Goal: Task Accomplishment & Management: Manage account settings

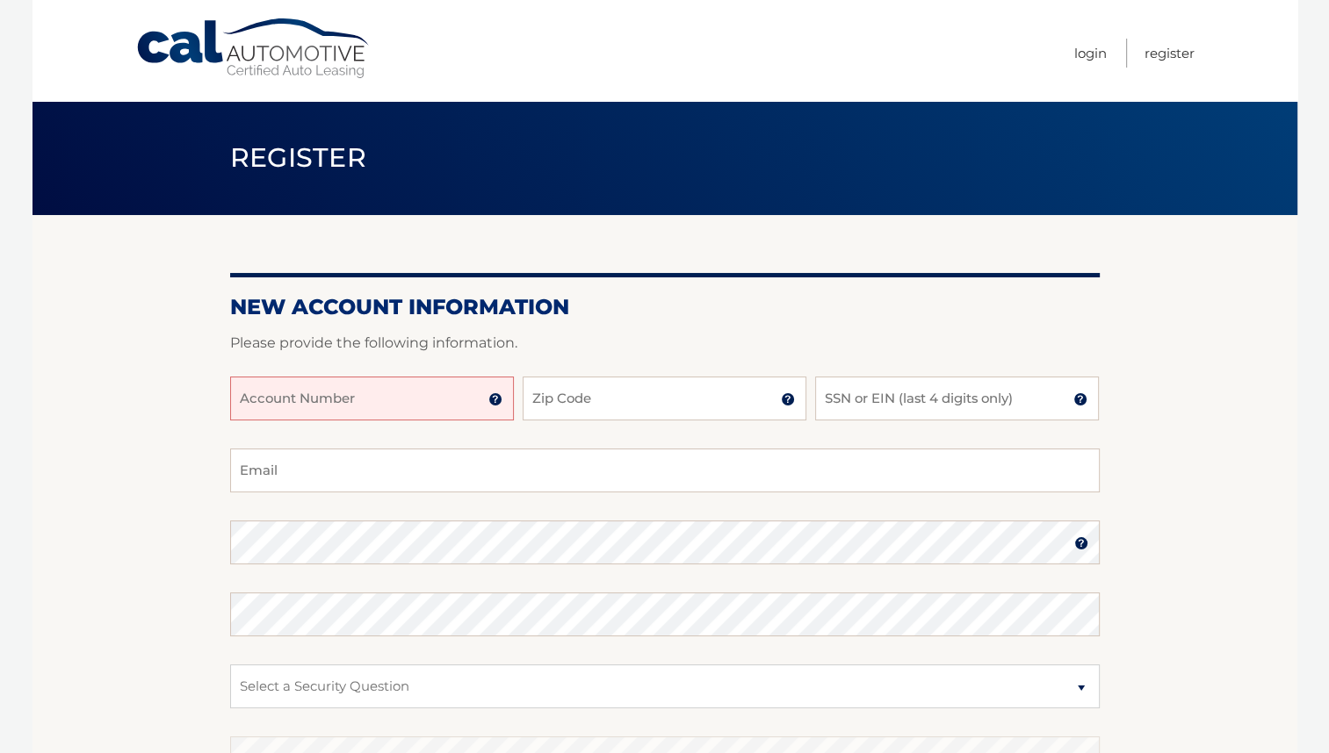
click at [337, 402] on input "Account Number" at bounding box center [372, 399] width 284 height 44
type input "44455974979"
click at [602, 399] on input "Zip Code" at bounding box center [665, 399] width 284 height 44
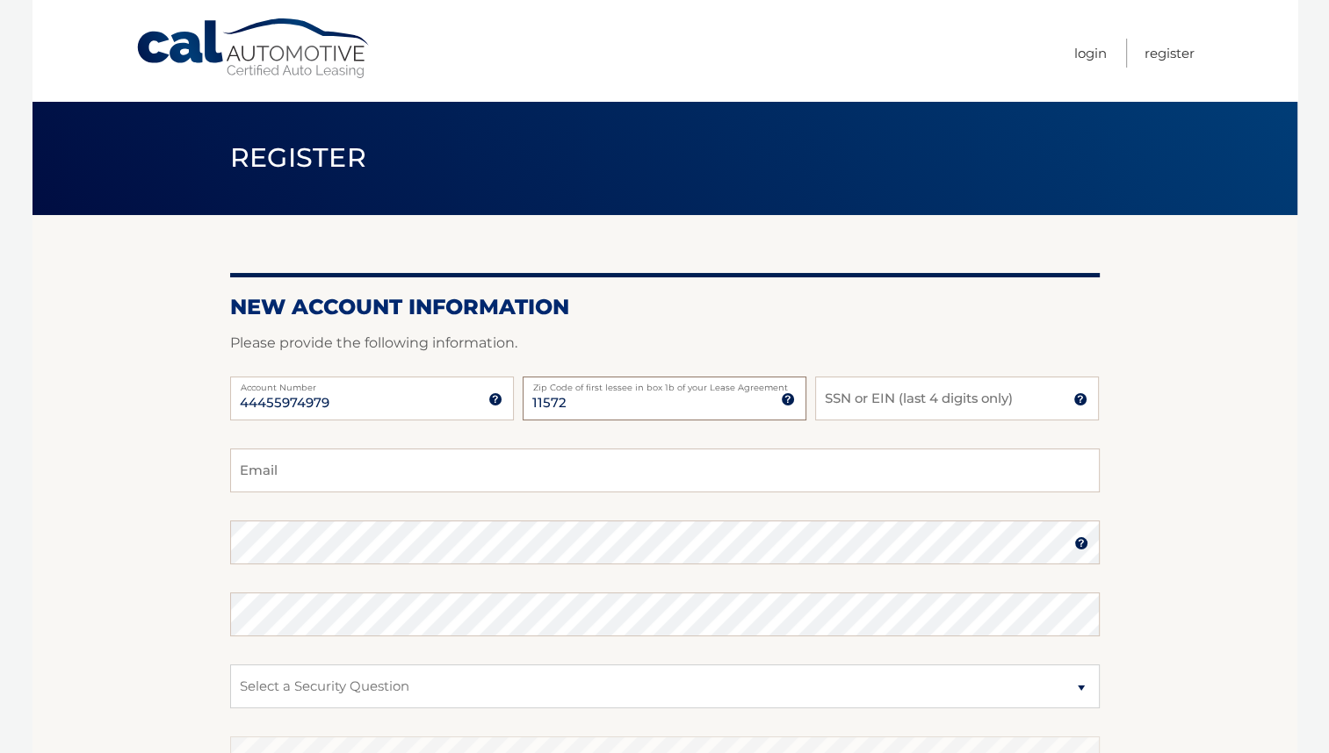
type input "11572"
click at [957, 398] on input "SSN or EIN (last 4 digits only)" at bounding box center [957, 399] width 284 height 44
type input "0629"
click at [320, 465] on input "Email" at bounding box center [664, 471] width 869 height 44
type input "mch2014@yahoo.com"
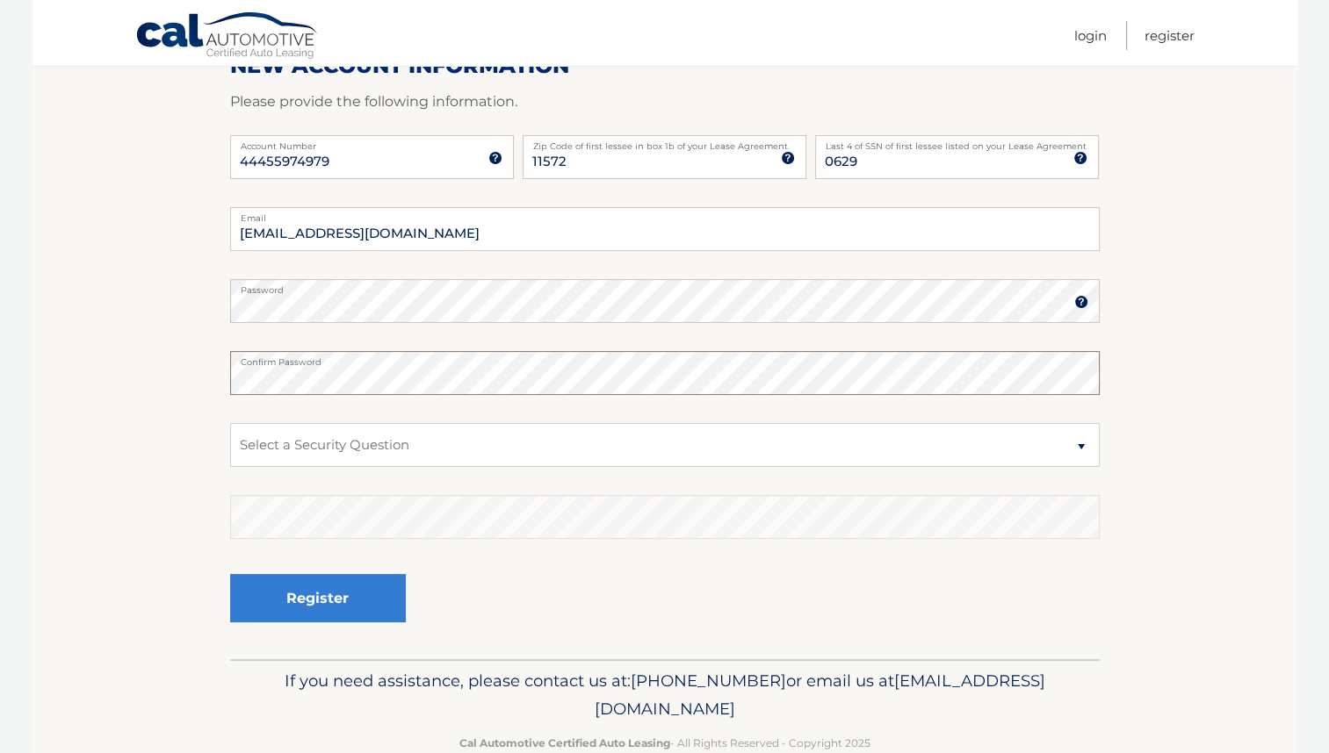
scroll to position [280, 0]
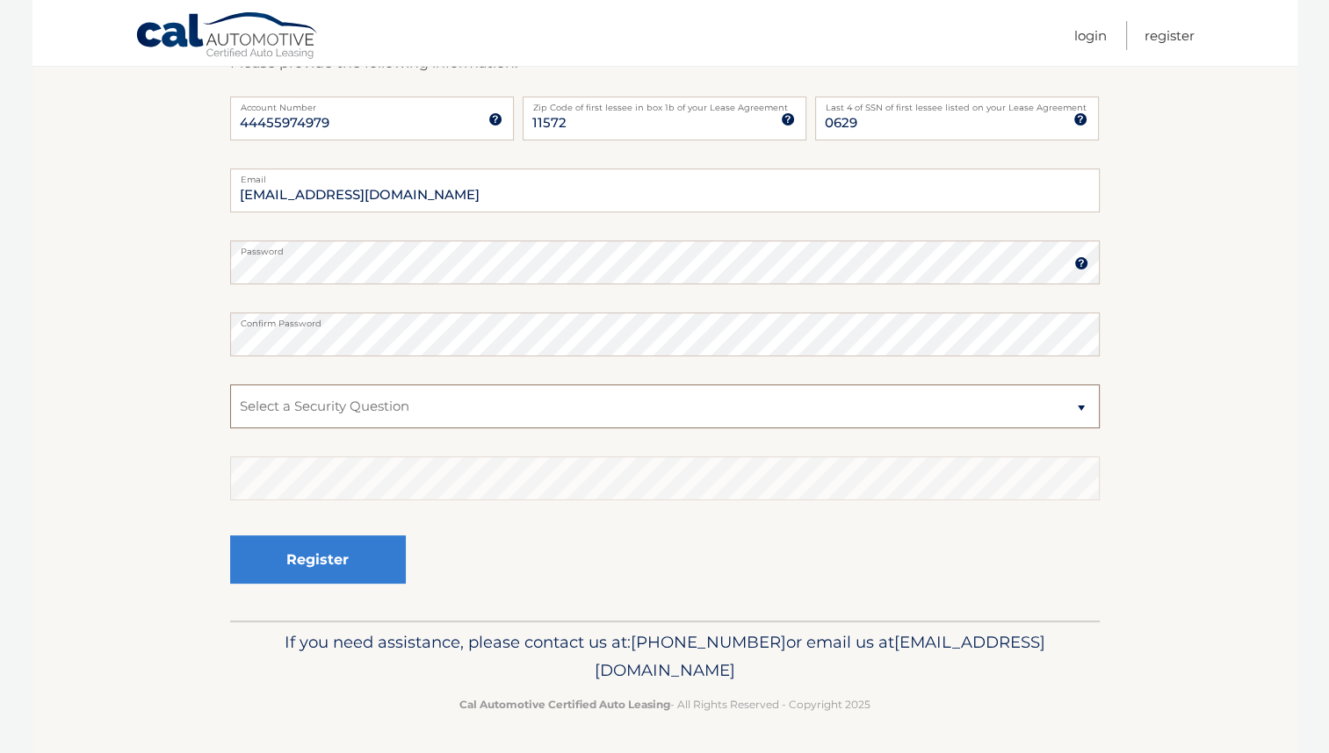
click at [1080, 410] on select "Select a Security Question What was the name of your elementary school? What is…" at bounding box center [664, 407] width 869 height 44
select select "1"
click at [230, 385] on select "Select a Security Question What was the name of your elementary school? What is…" at bounding box center [664, 407] width 869 height 44
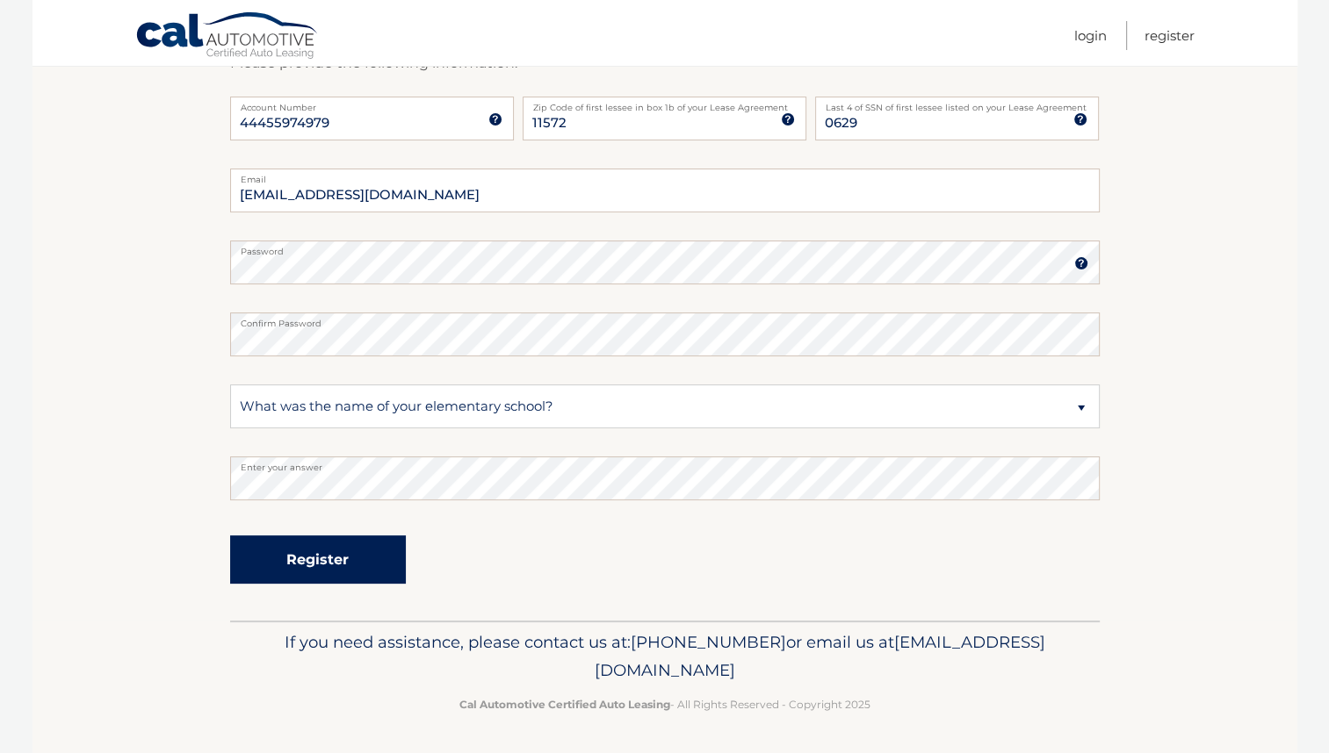
click at [353, 563] on button "Register" at bounding box center [318, 560] width 176 height 48
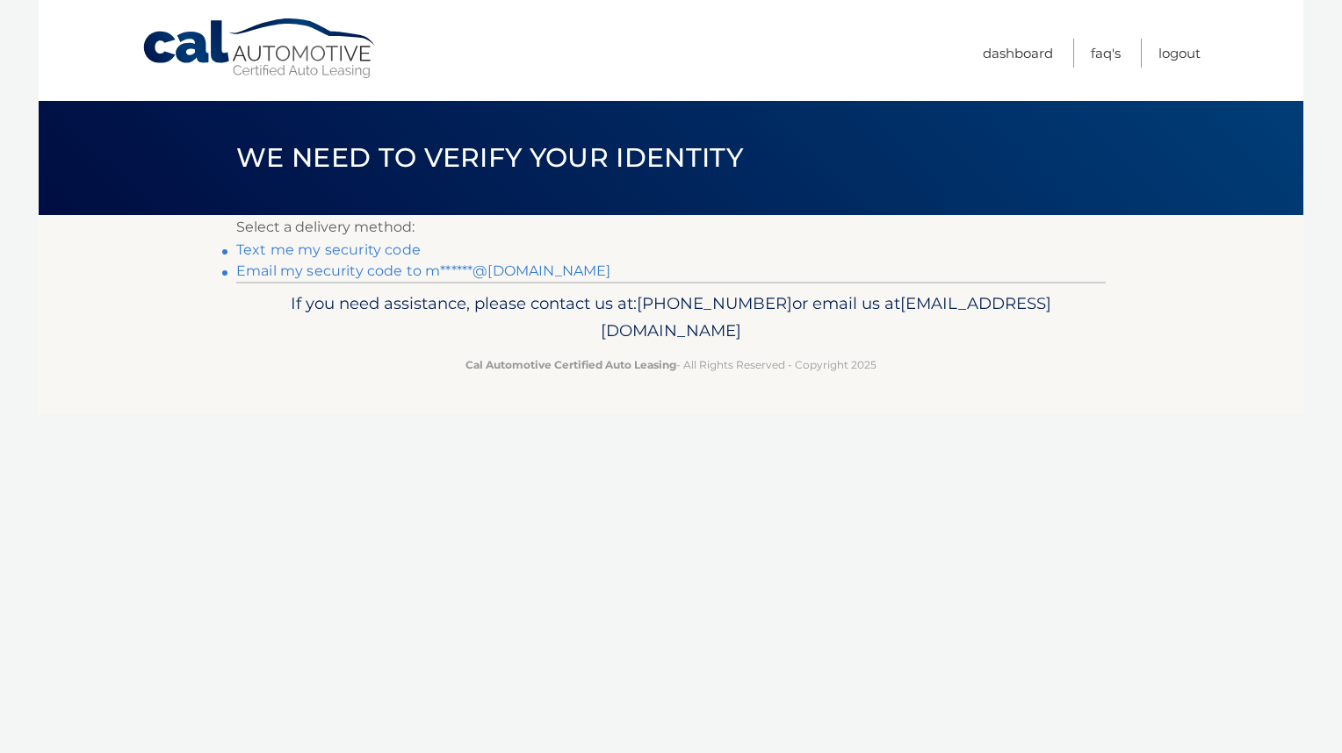
click at [388, 252] on link "Text me my security code" at bounding box center [328, 249] width 184 height 17
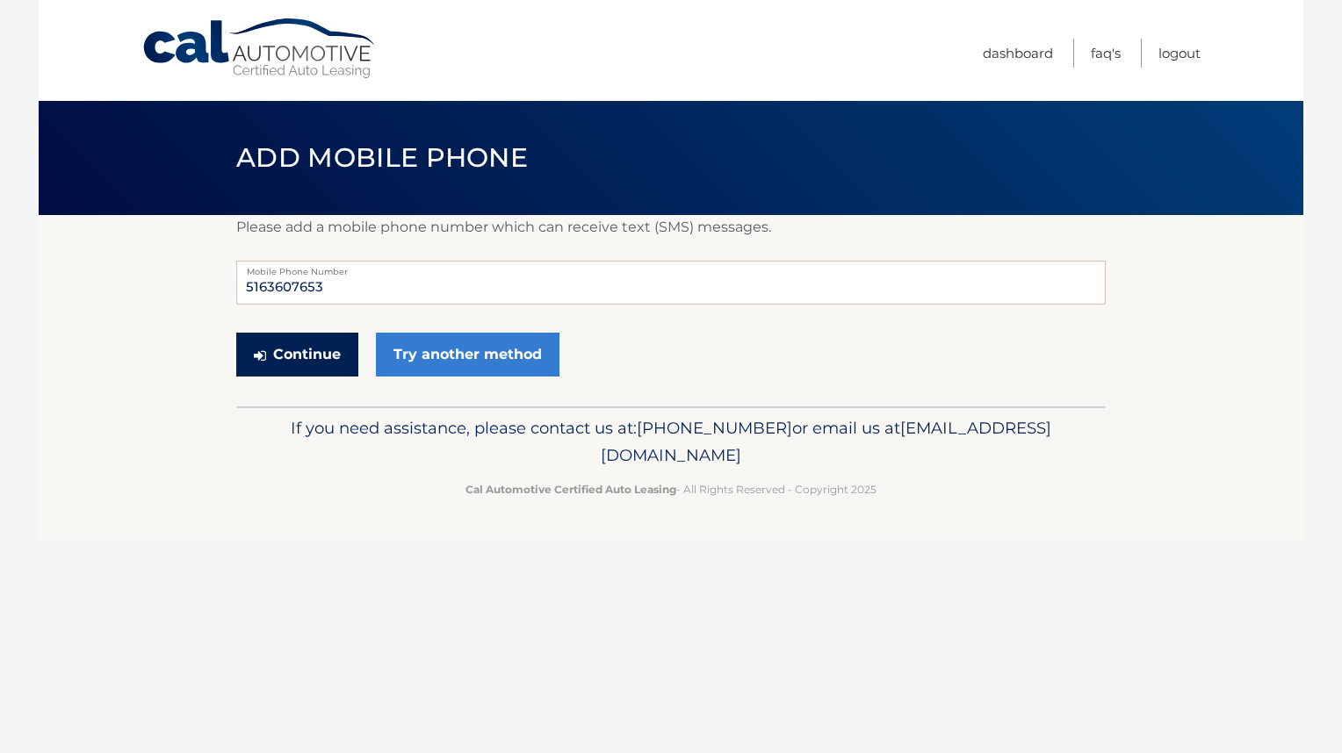
click at [289, 354] on button "Continue" at bounding box center [297, 355] width 122 height 44
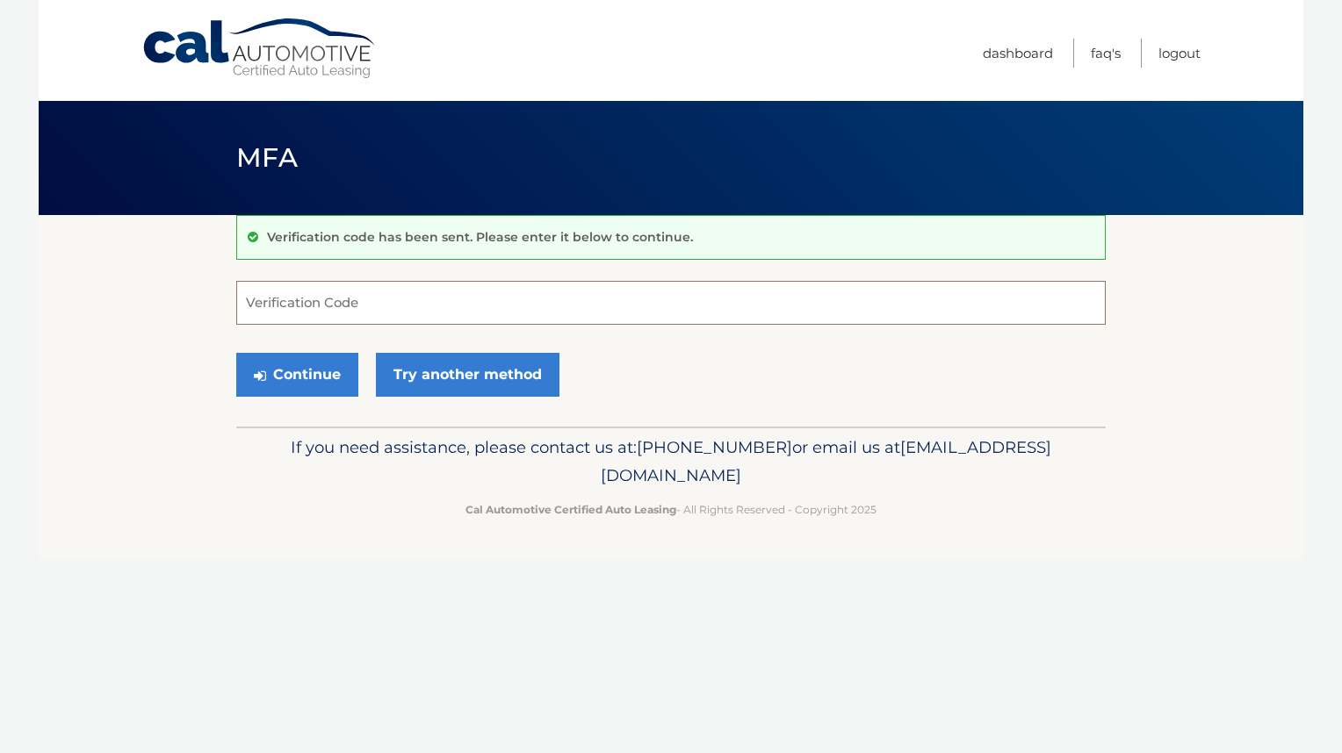
click at [272, 303] on input "Verification Code" at bounding box center [670, 303] width 869 height 44
type input "543328"
click at [321, 372] on button "Continue" at bounding box center [297, 375] width 122 height 44
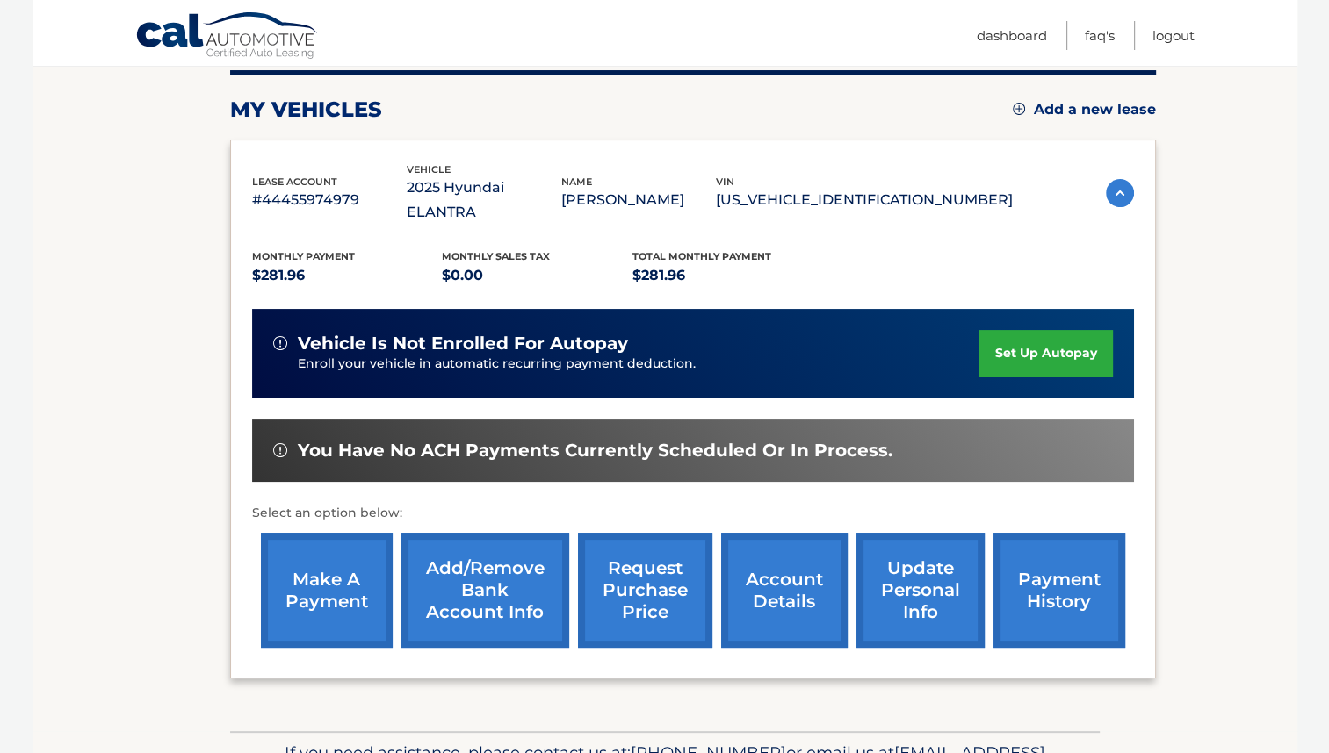
scroll to position [220, 0]
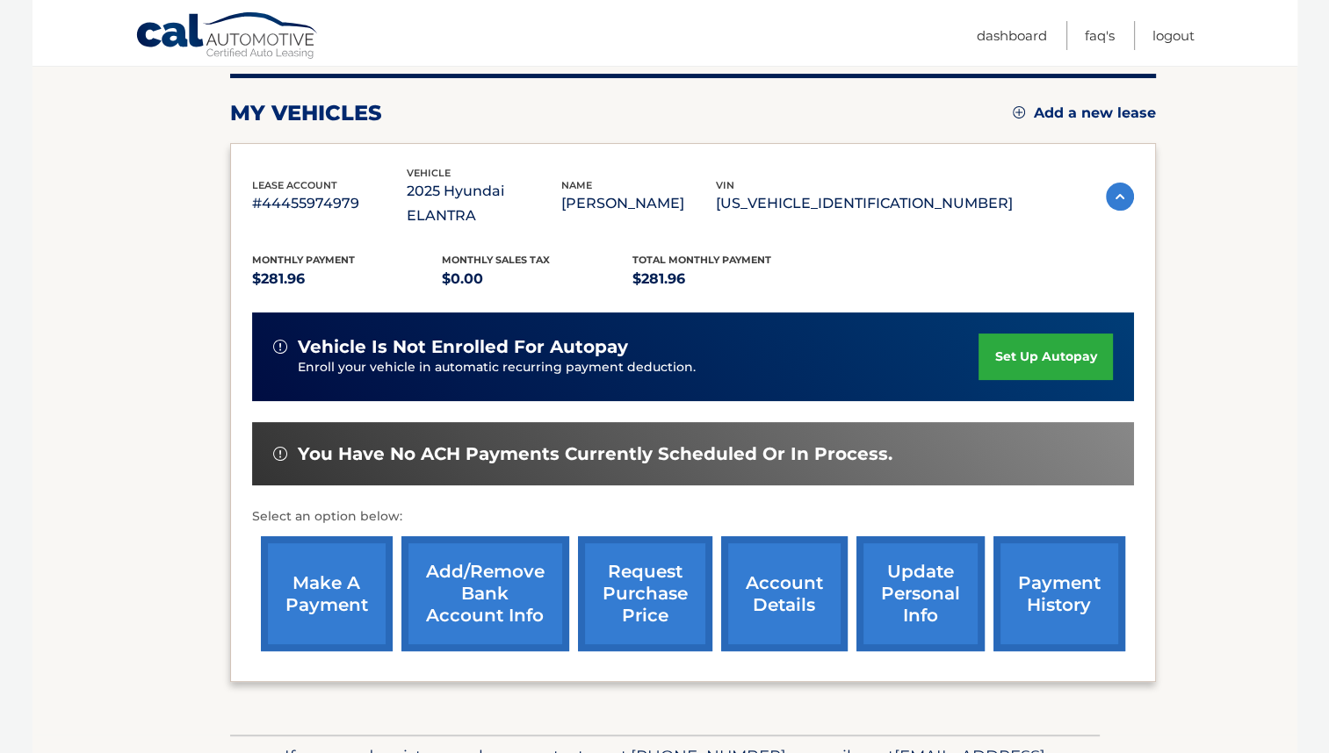
click at [1055, 334] on link "set up autopay" at bounding box center [1044, 357] width 133 height 47
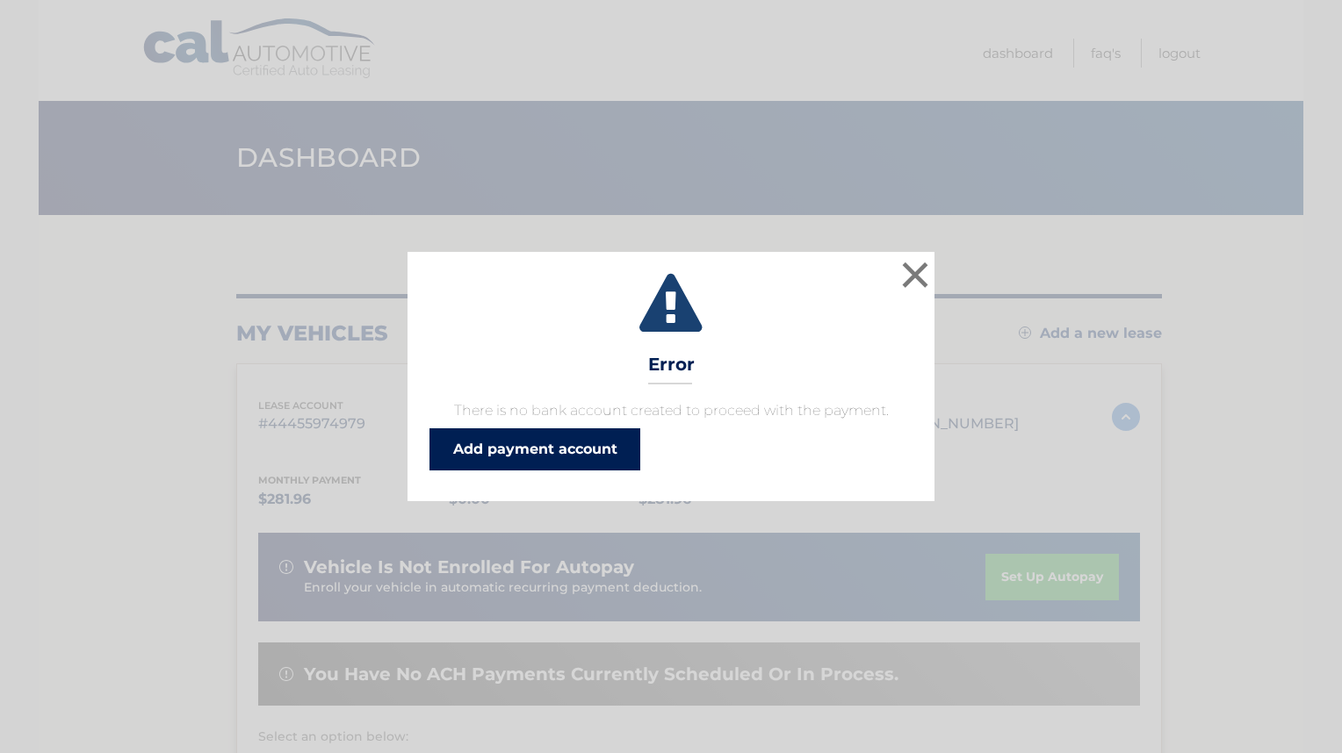
click at [497, 441] on link "Add payment account" at bounding box center [534, 450] width 211 height 42
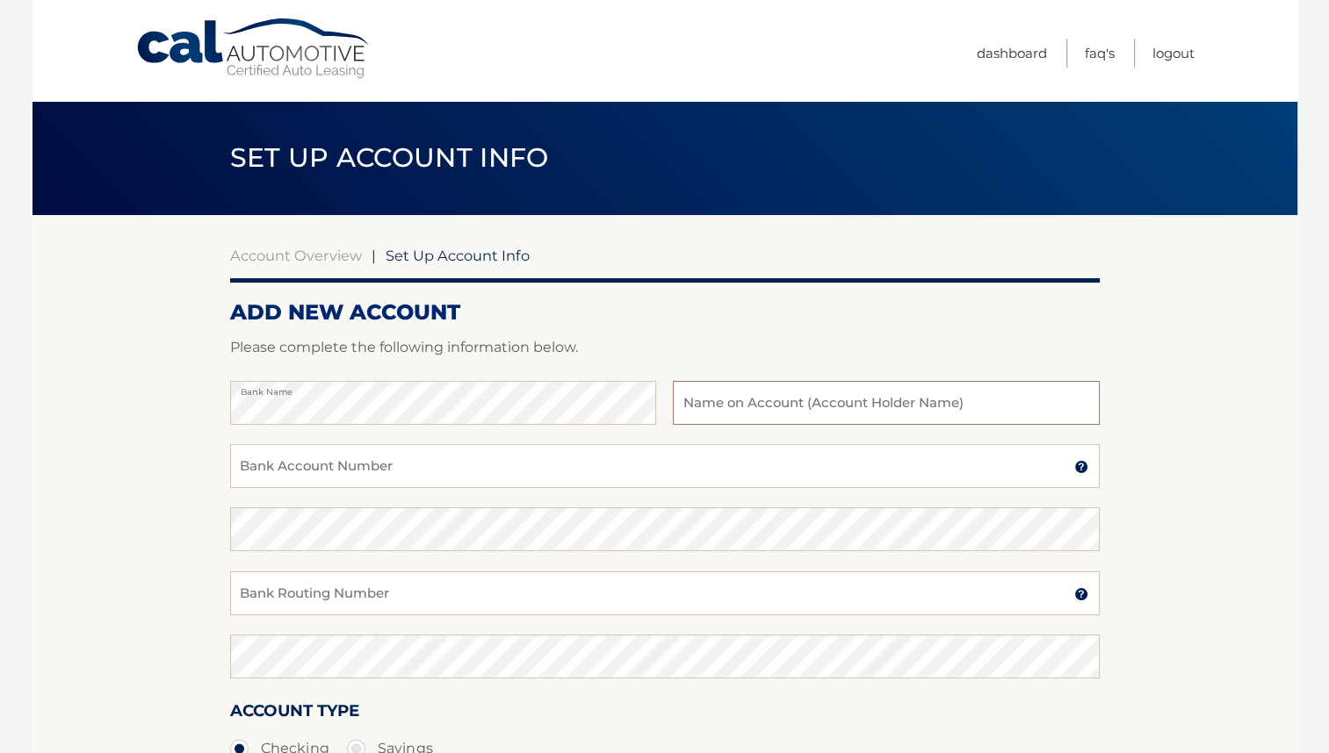
click at [744, 416] on input "text" at bounding box center [886, 403] width 426 height 44
type input "[PERSON_NAME]"
click at [302, 465] on input "Bank Account Number" at bounding box center [664, 466] width 869 height 44
type input "58449034"
click at [333, 599] on input "Bank Routing Number" at bounding box center [664, 594] width 869 height 44
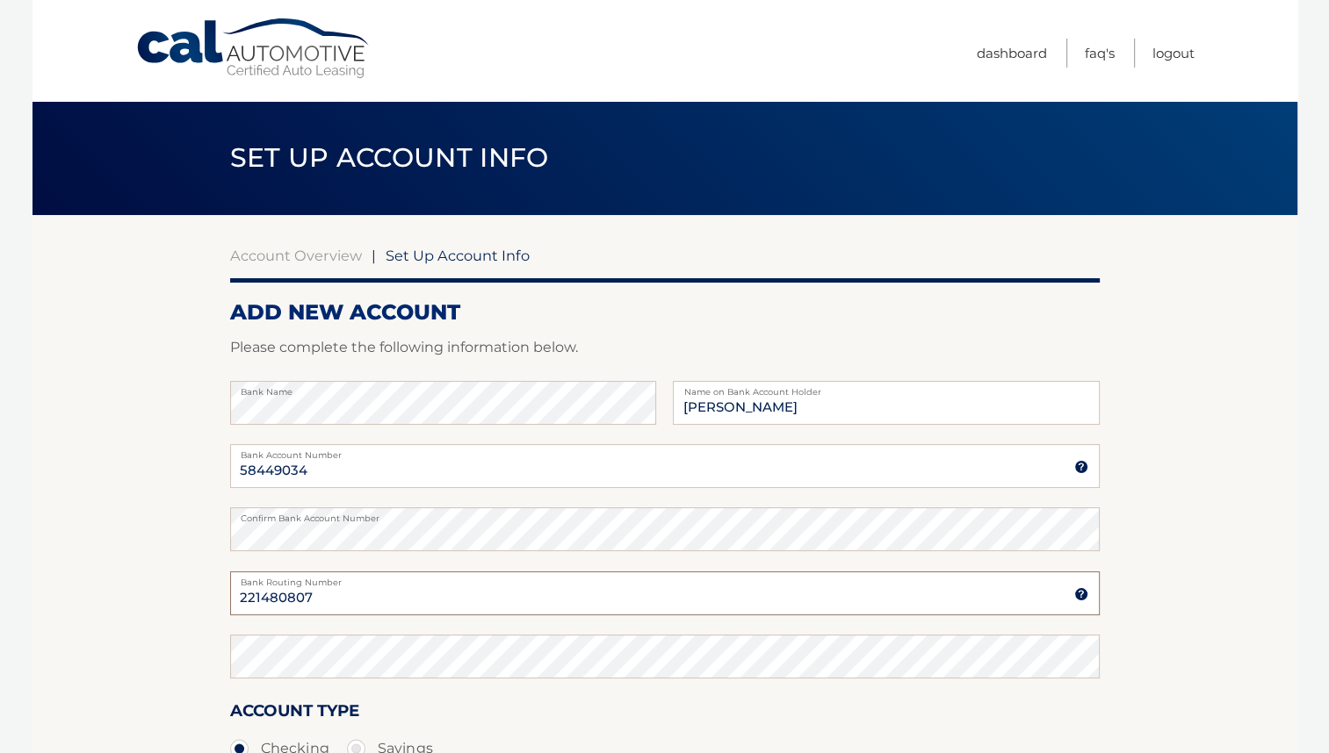
type input "221480807"
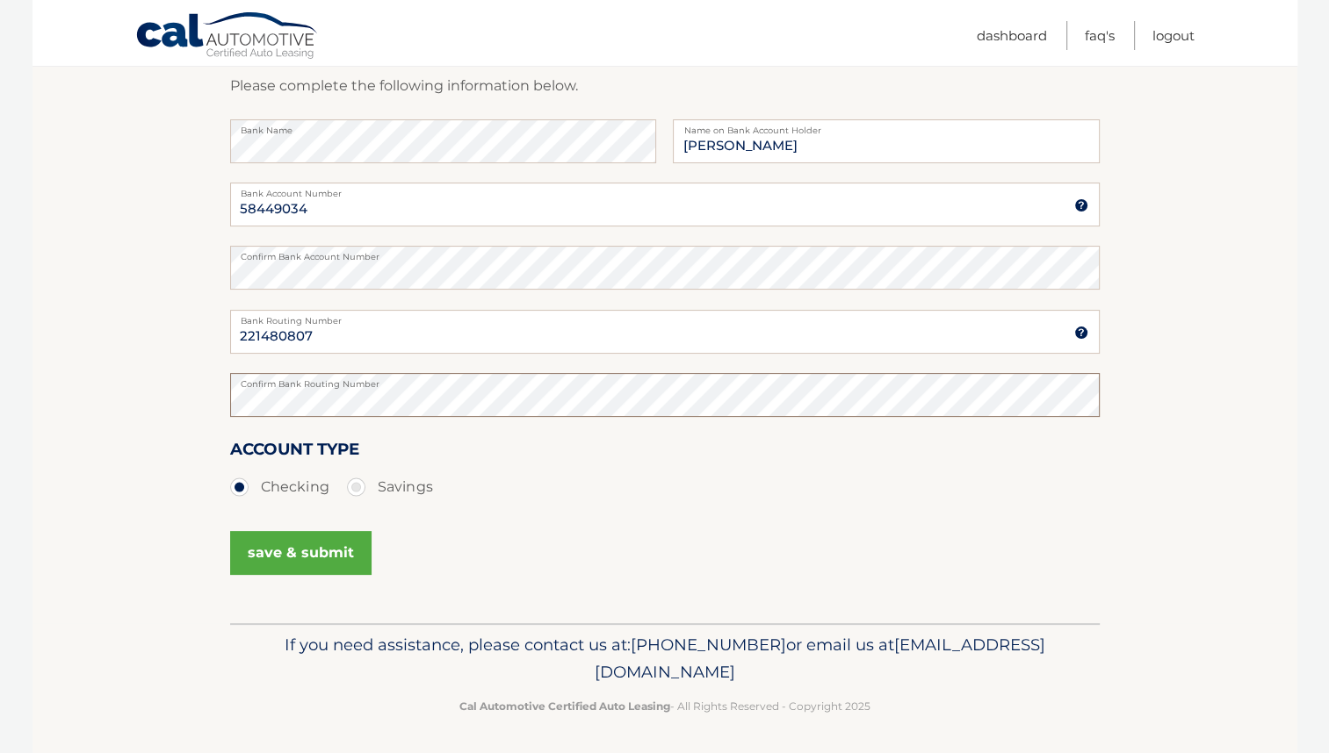
scroll to position [263, 0]
click at [267, 554] on button "save & submit" at bounding box center [300, 552] width 141 height 44
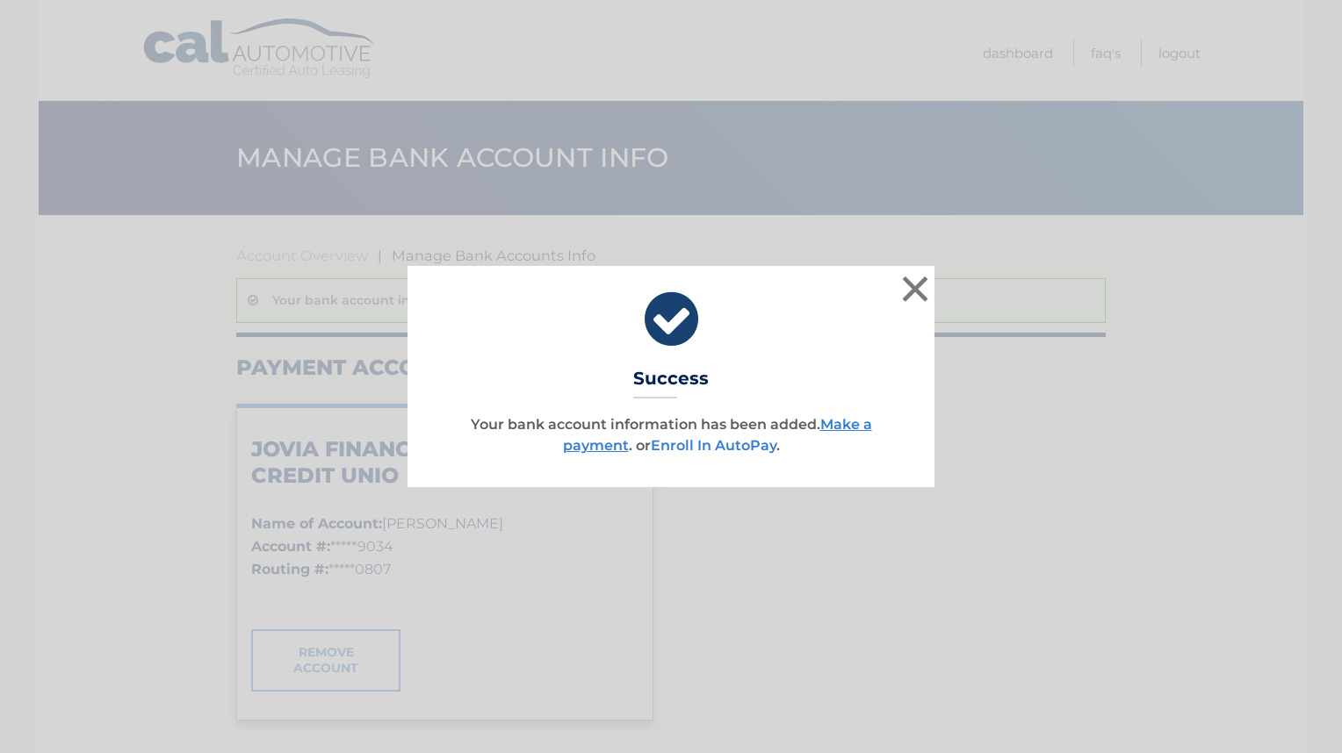
click at [703, 448] on link "Enroll In AutoPay" at bounding box center [714, 445] width 126 height 17
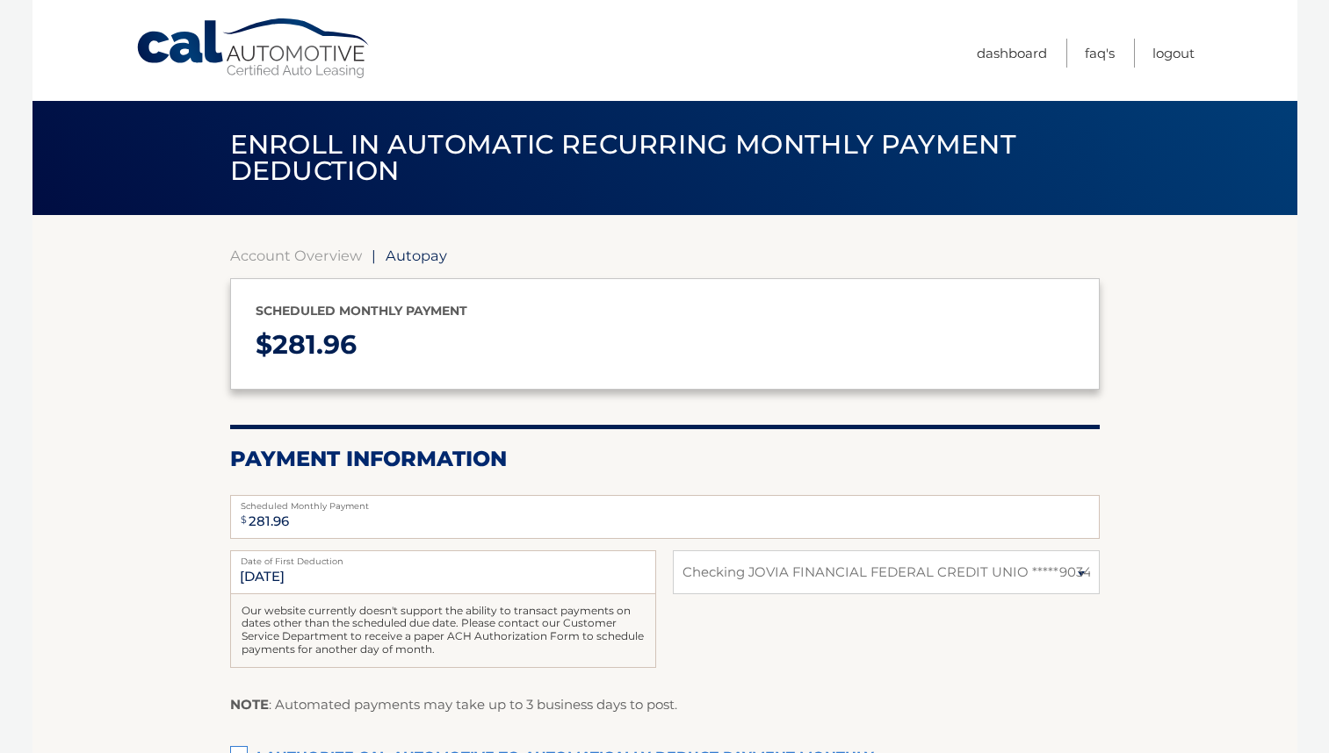
select select "OWQ0MjhiY2MtZWNjZS00ZGVmLTljYTEtNDgwMzBlYWYyYTJj"
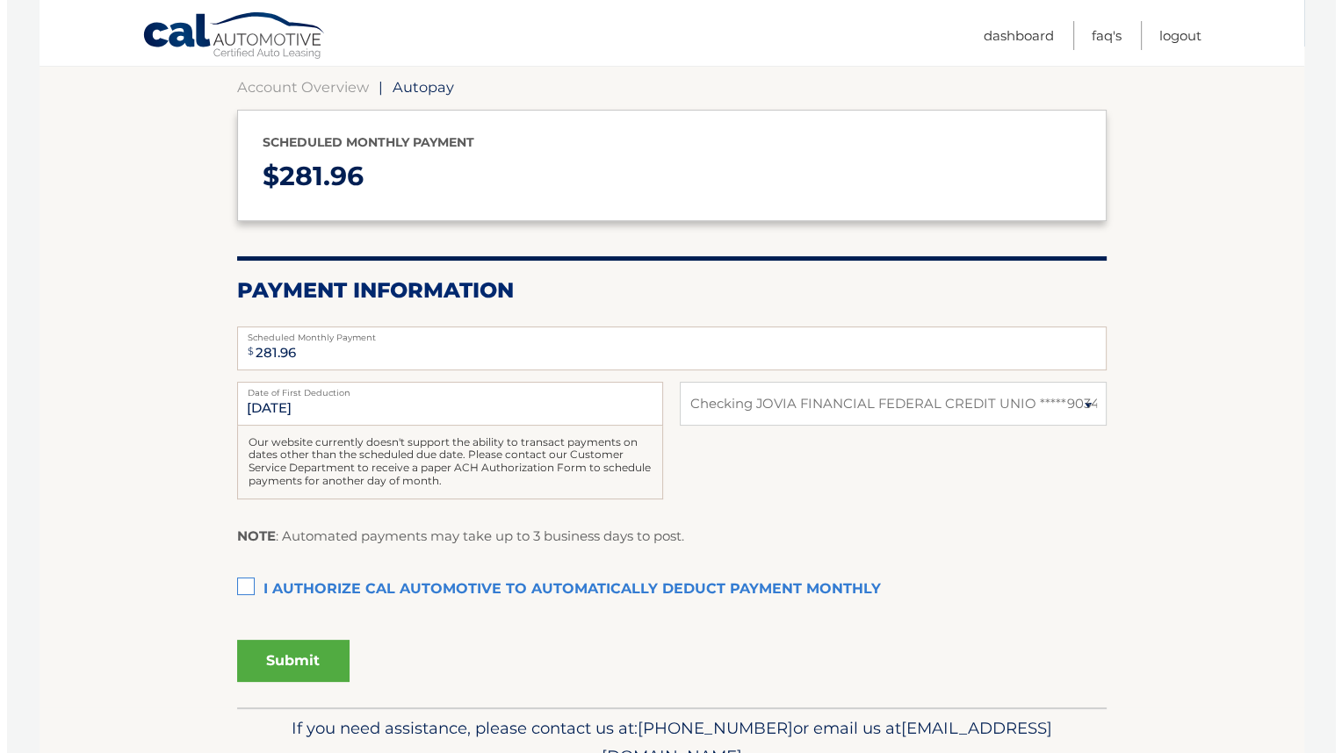
scroll to position [176, 0]
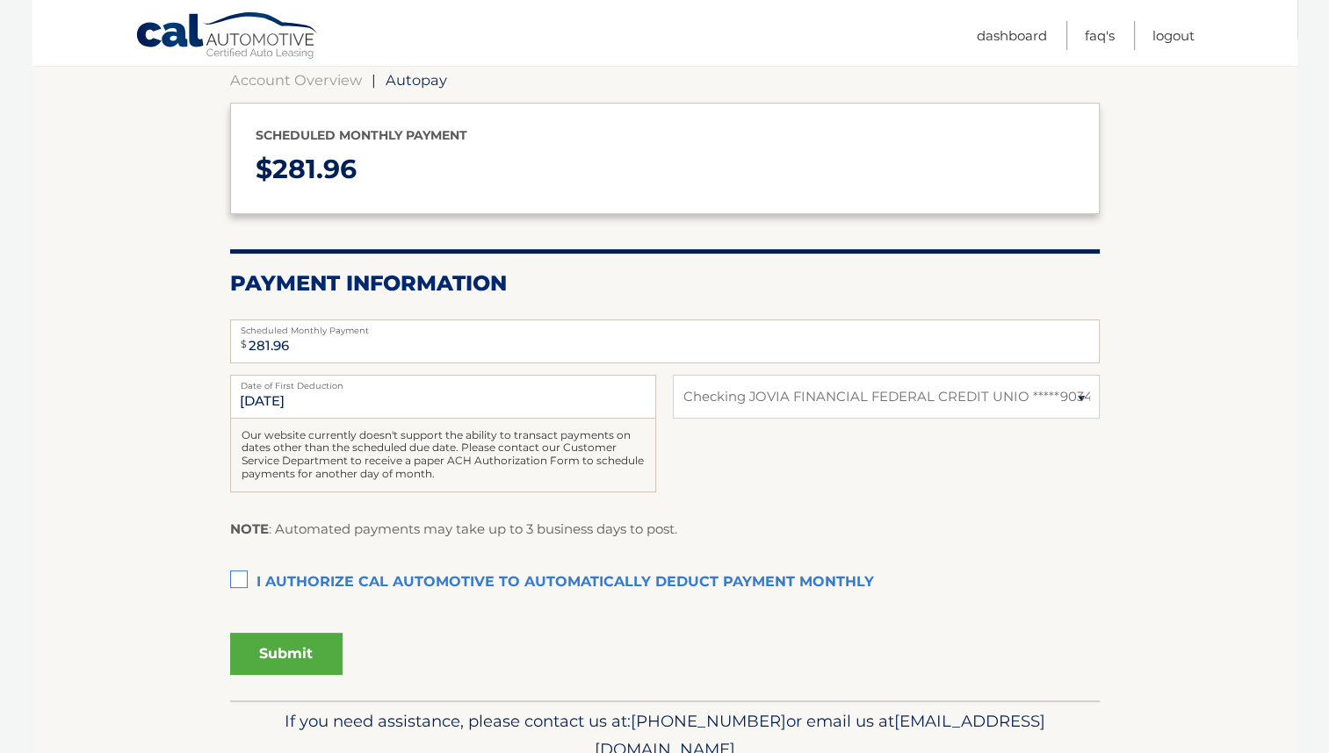
click at [241, 574] on label "I authorize cal automotive to automatically deduct payment monthly This checkbo…" at bounding box center [664, 583] width 869 height 35
click at [0, 0] on input "I authorize cal automotive to automatically deduct payment monthly This checkbo…" at bounding box center [0, 0] width 0 height 0
click at [294, 660] on button "Submit" at bounding box center [286, 654] width 112 height 42
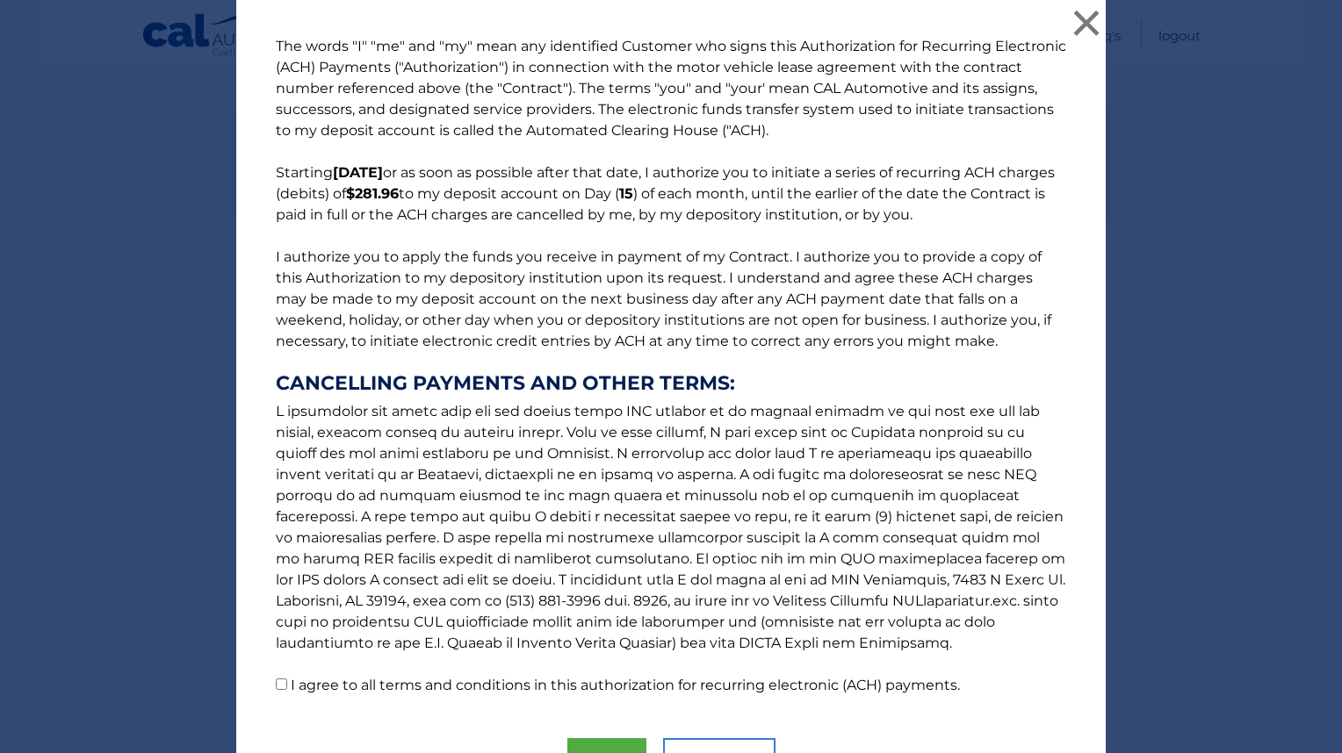
scroll to position [97, 0]
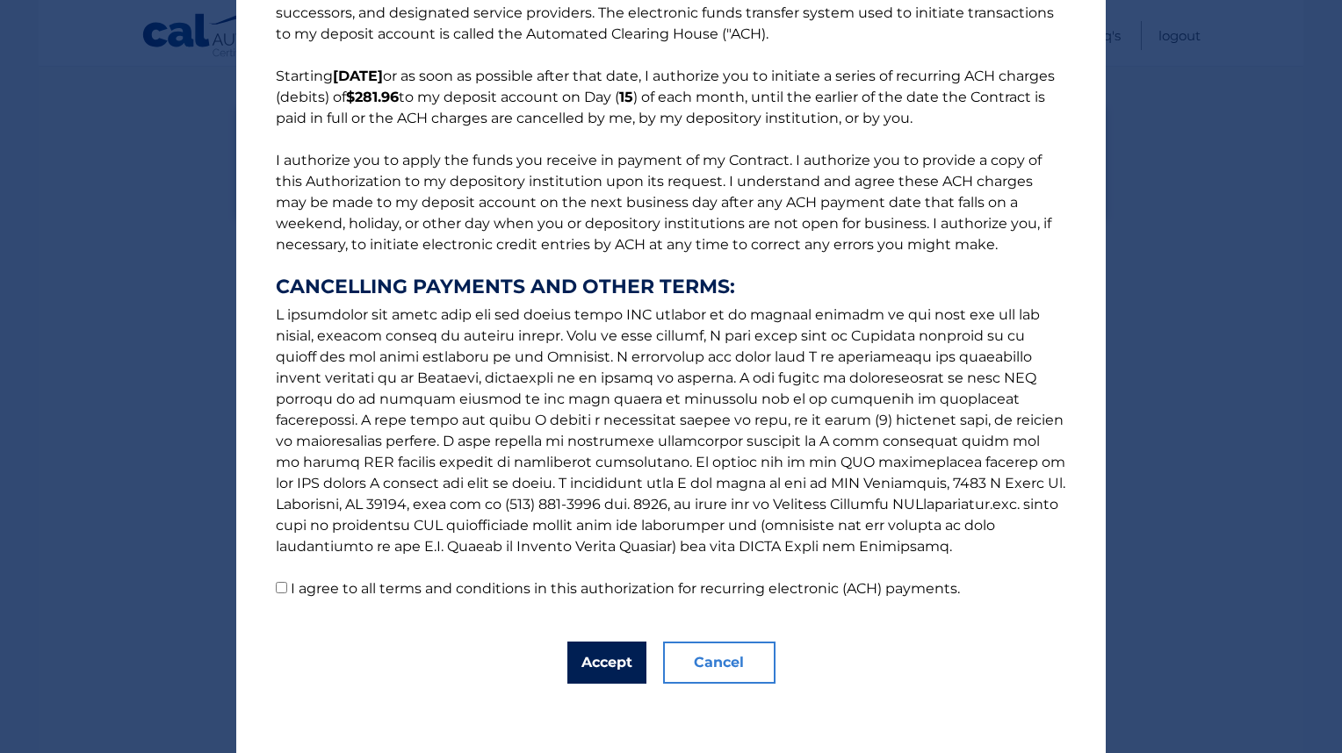
click at [592, 658] on button "Accept" at bounding box center [606, 663] width 79 height 42
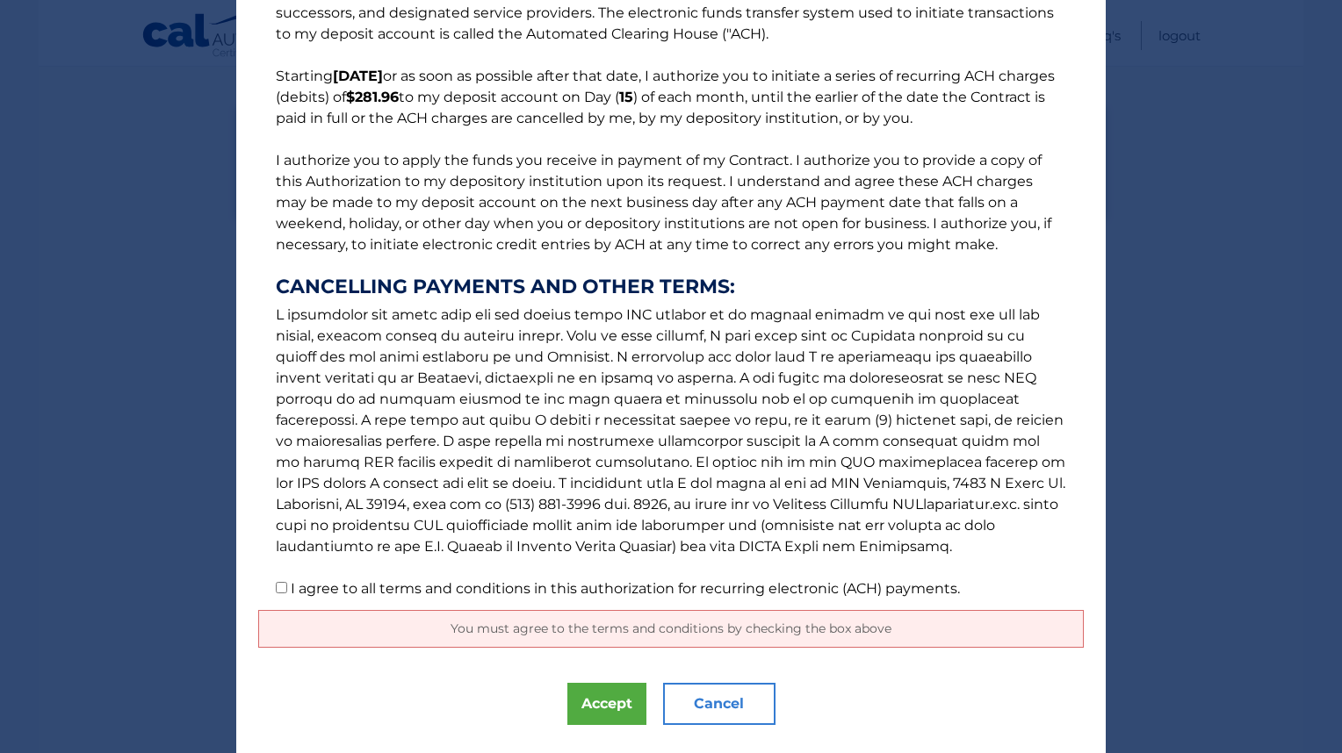
click at [276, 585] on input "I agree to all terms and conditions in this authorization for recurring electro…" at bounding box center [281, 587] width 11 height 11
checkbox input "true"
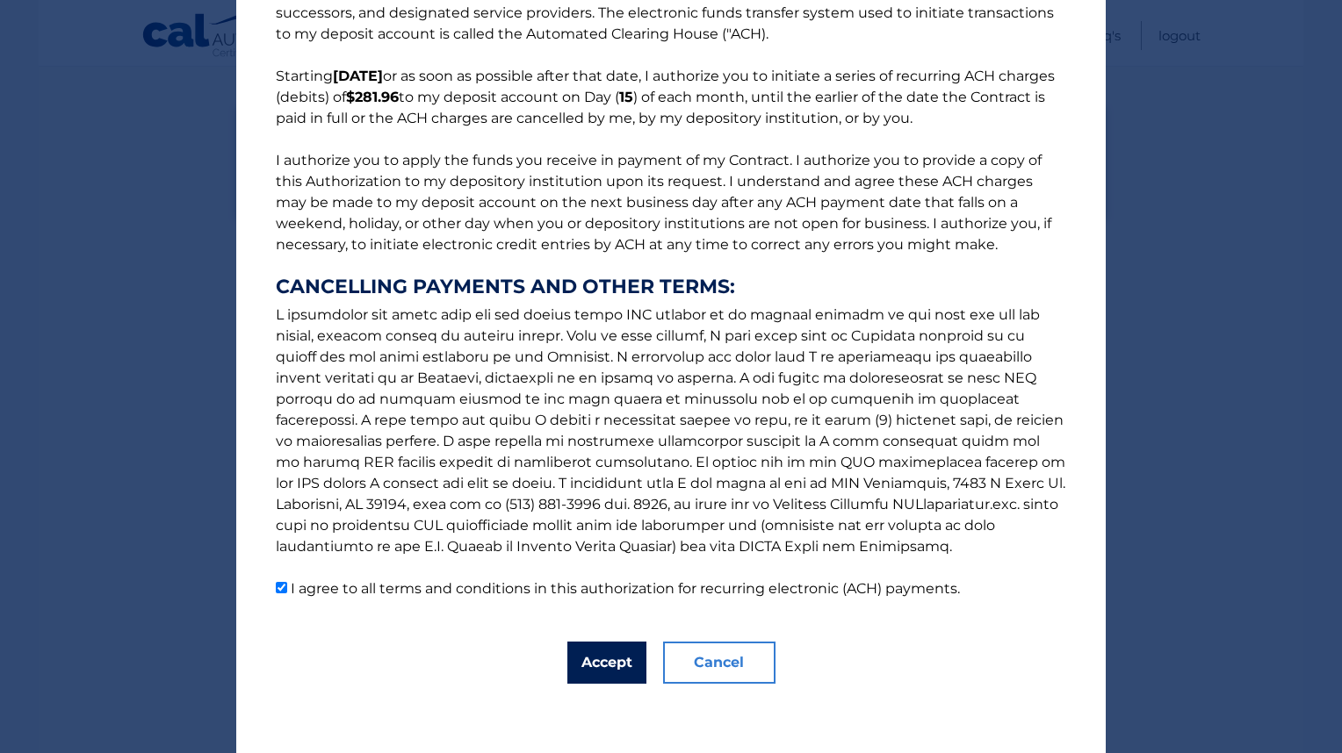
click at [602, 661] on button "Accept" at bounding box center [606, 663] width 79 height 42
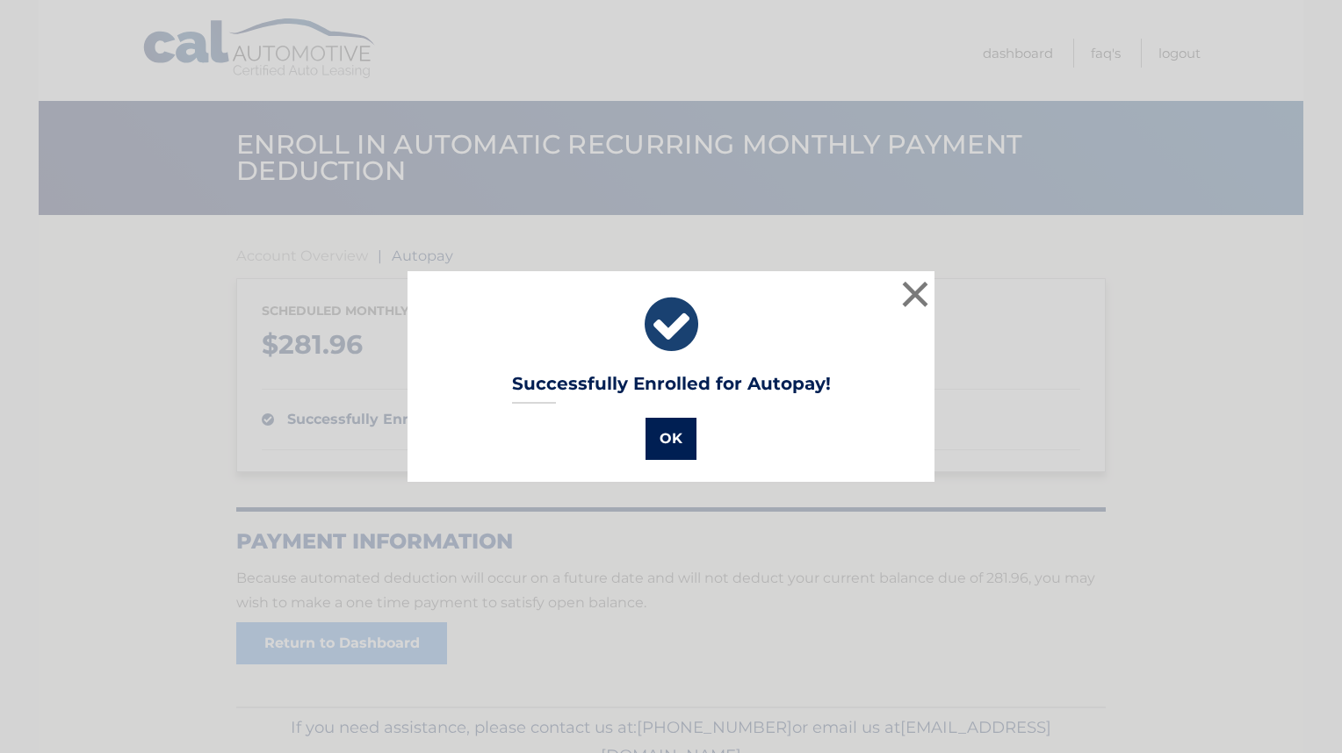
click at [675, 437] on button "OK" at bounding box center [670, 439] width 51 height 42
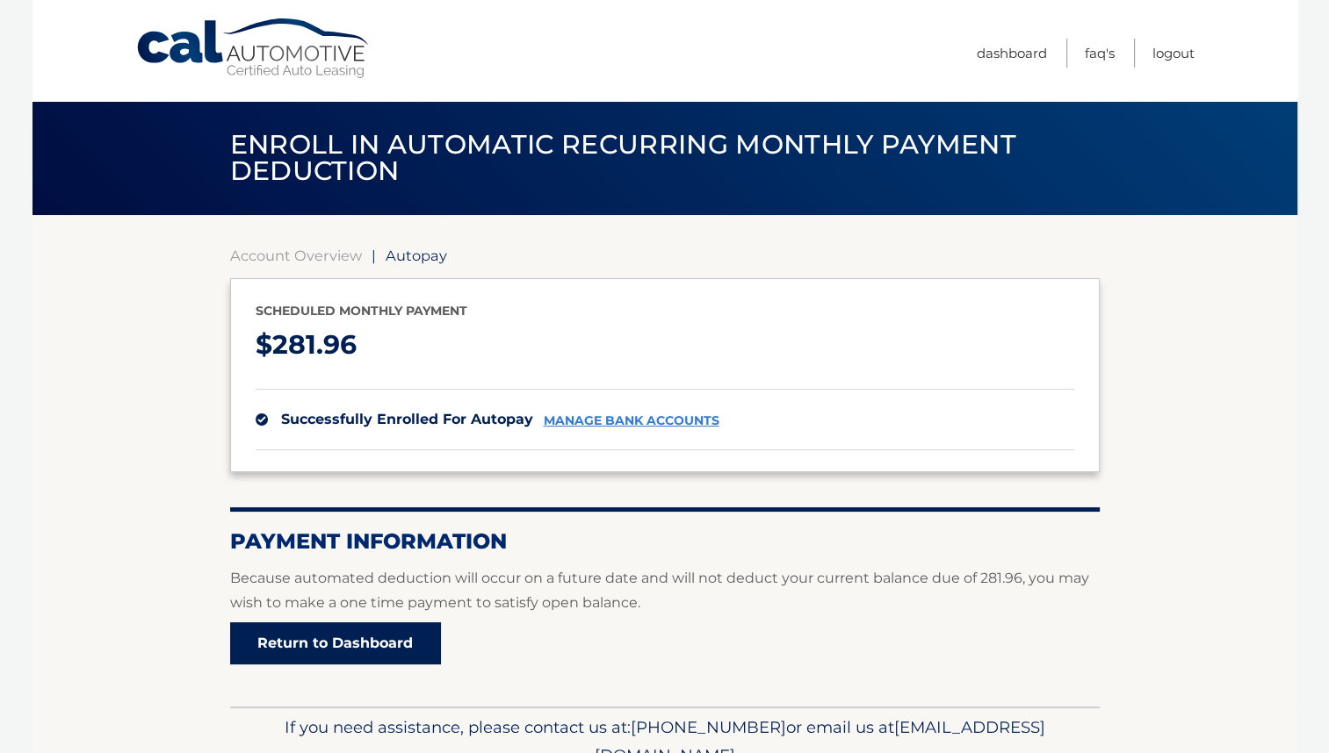
click at [409, 650] on link "Return to Dashboard" at bounding box center [335, 644] width 211 height 42
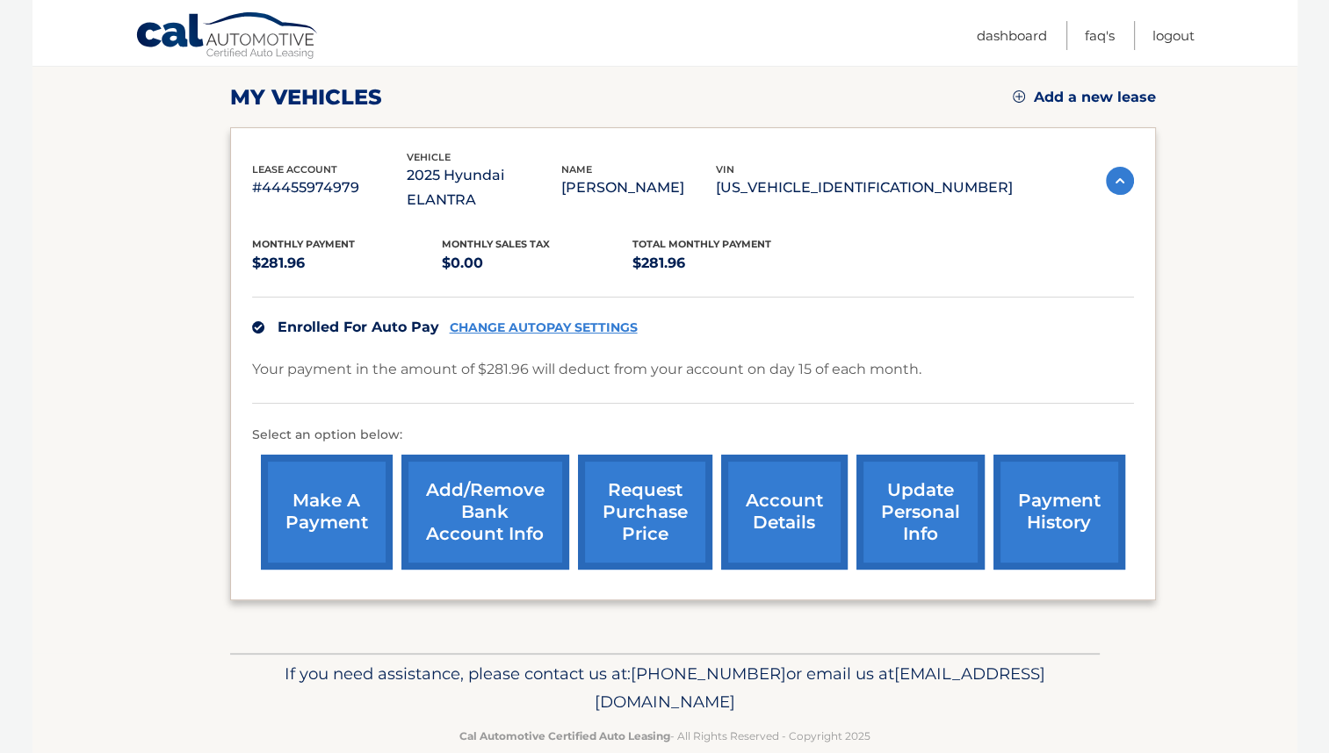
scroll to position [241, 0]
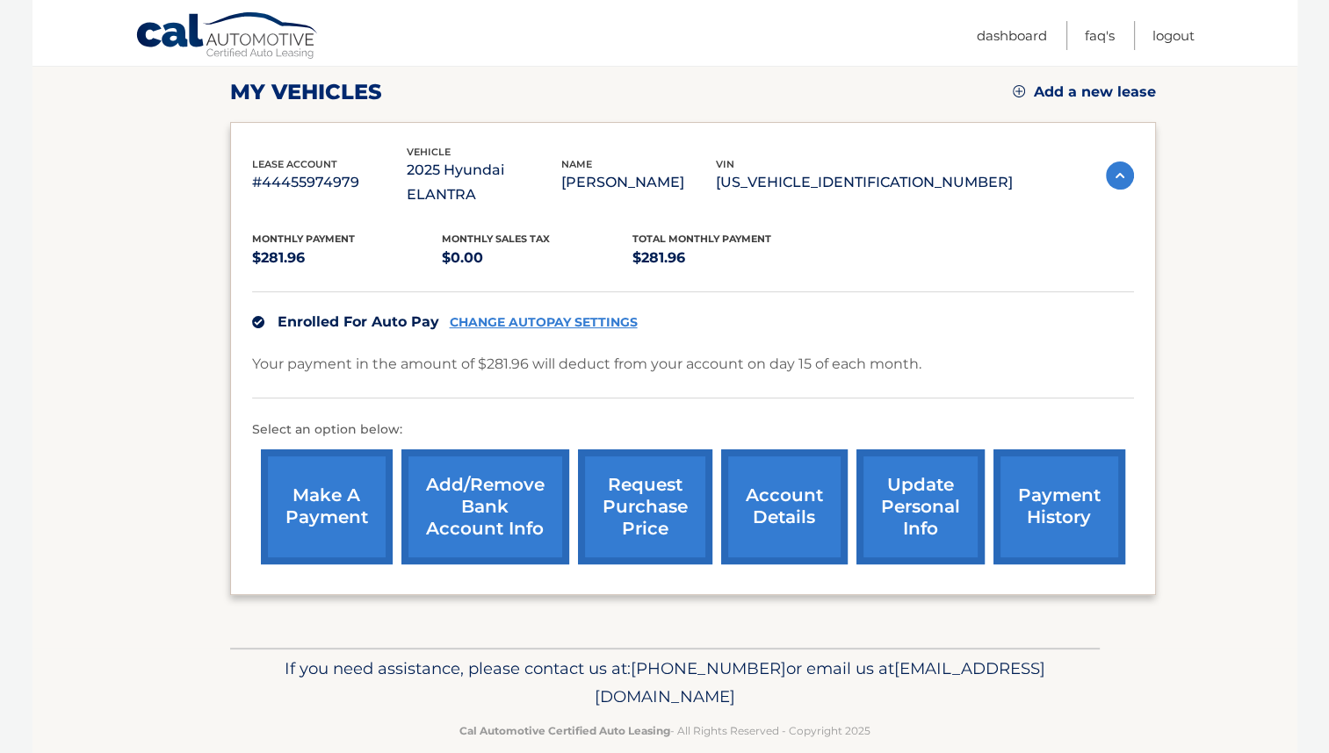
click at [334, 459] on link "make a payment" at bounding box center [327, 507] width 132 height 115
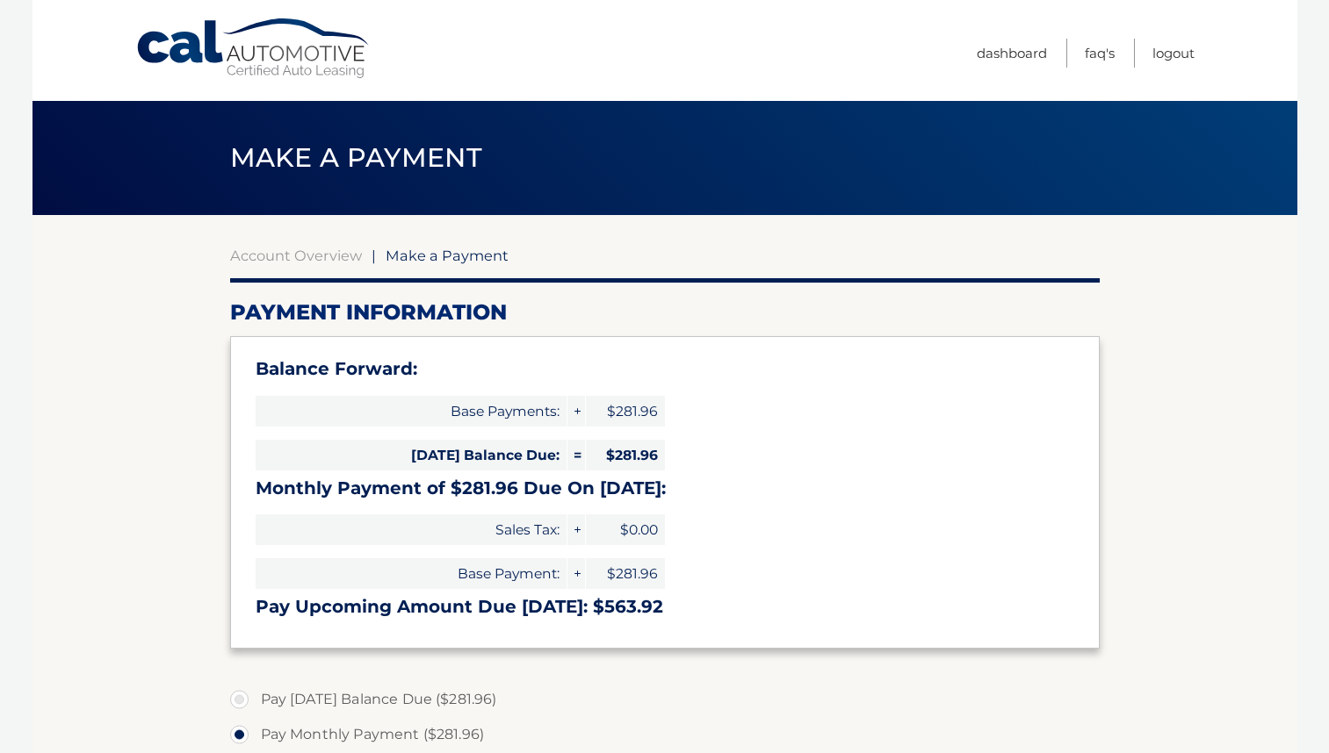
select select "OWQ0MjhiY2MtZWNjZS00ZGVmLTljYTEtNDgwMzBlYWYyYTJj"
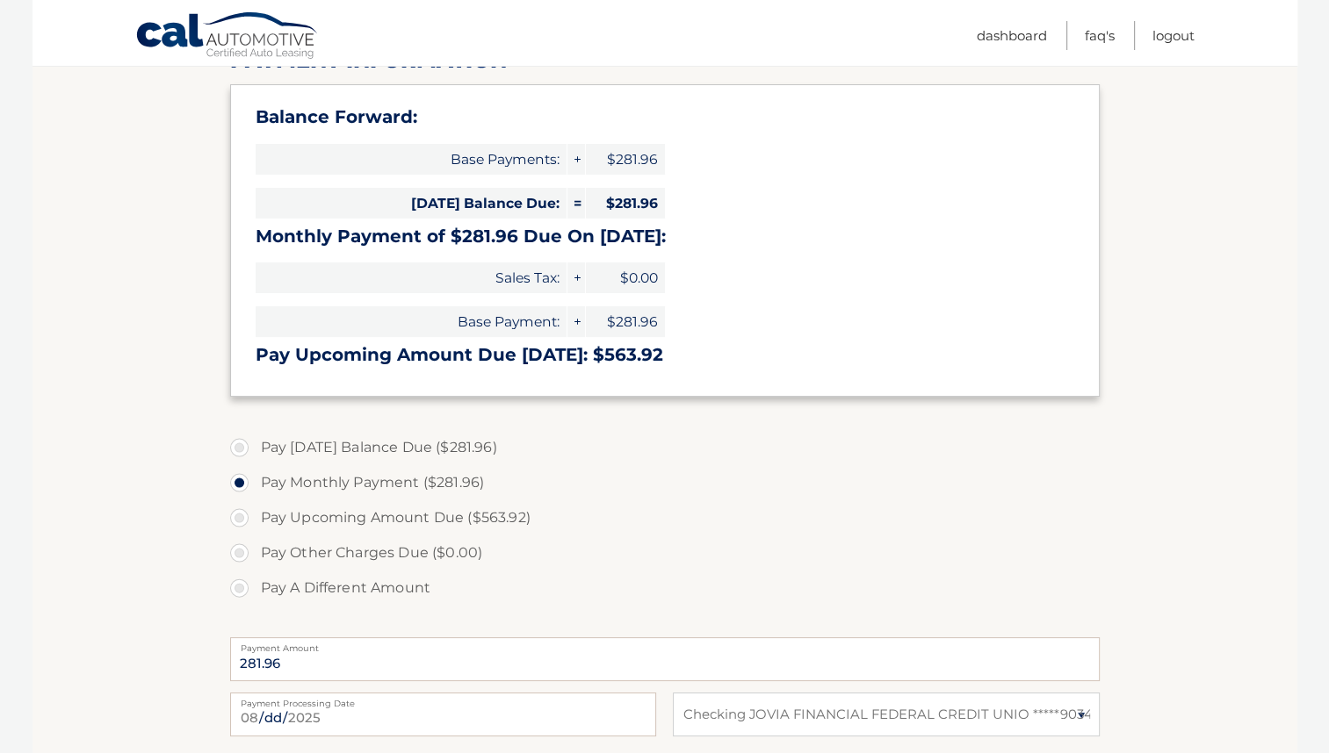
scroll to position [351, 0]
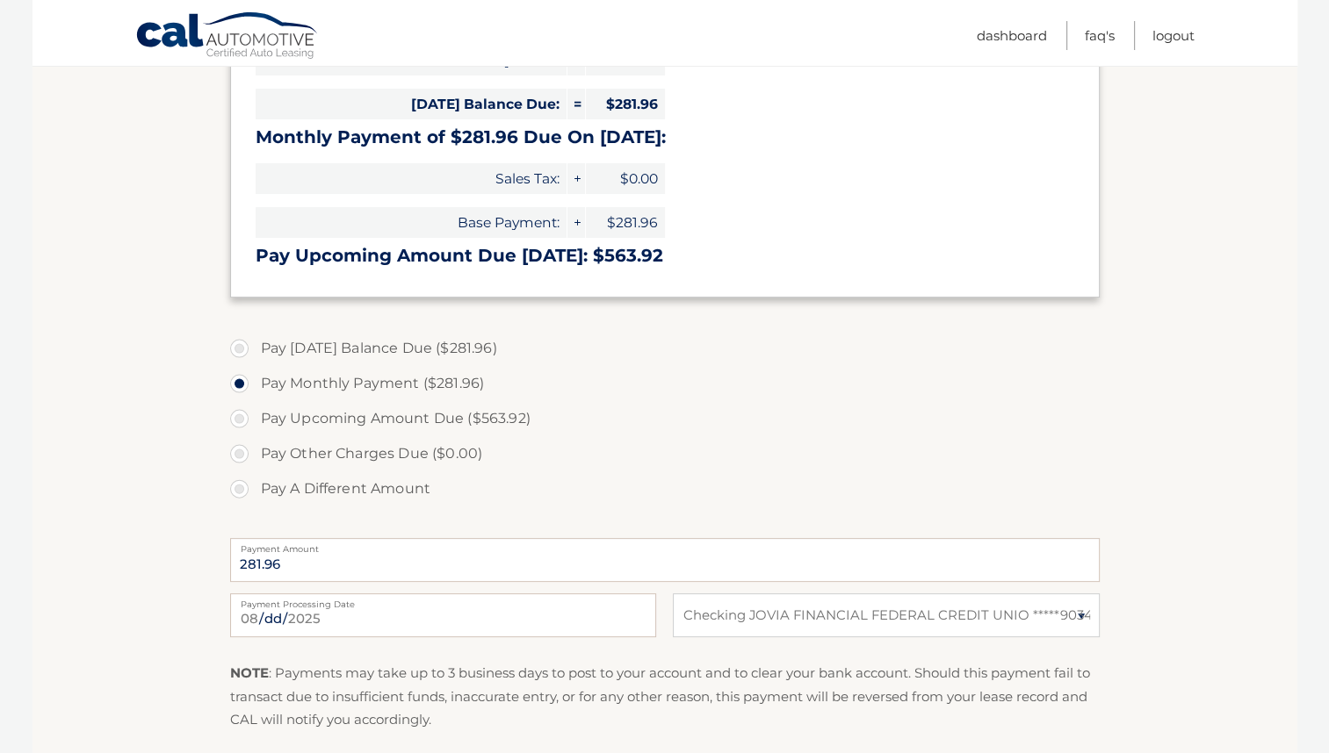
click at [244, 350] on label "Pay [DATE] Balance Due ($281.96)" at bounding box center [664, 348] width 869 height 35
click at [244, 350] on input "Pay [DATE] Balance Due ($281.96)" at bounding box center [246, 345] width 18 height 28
radio input "true"
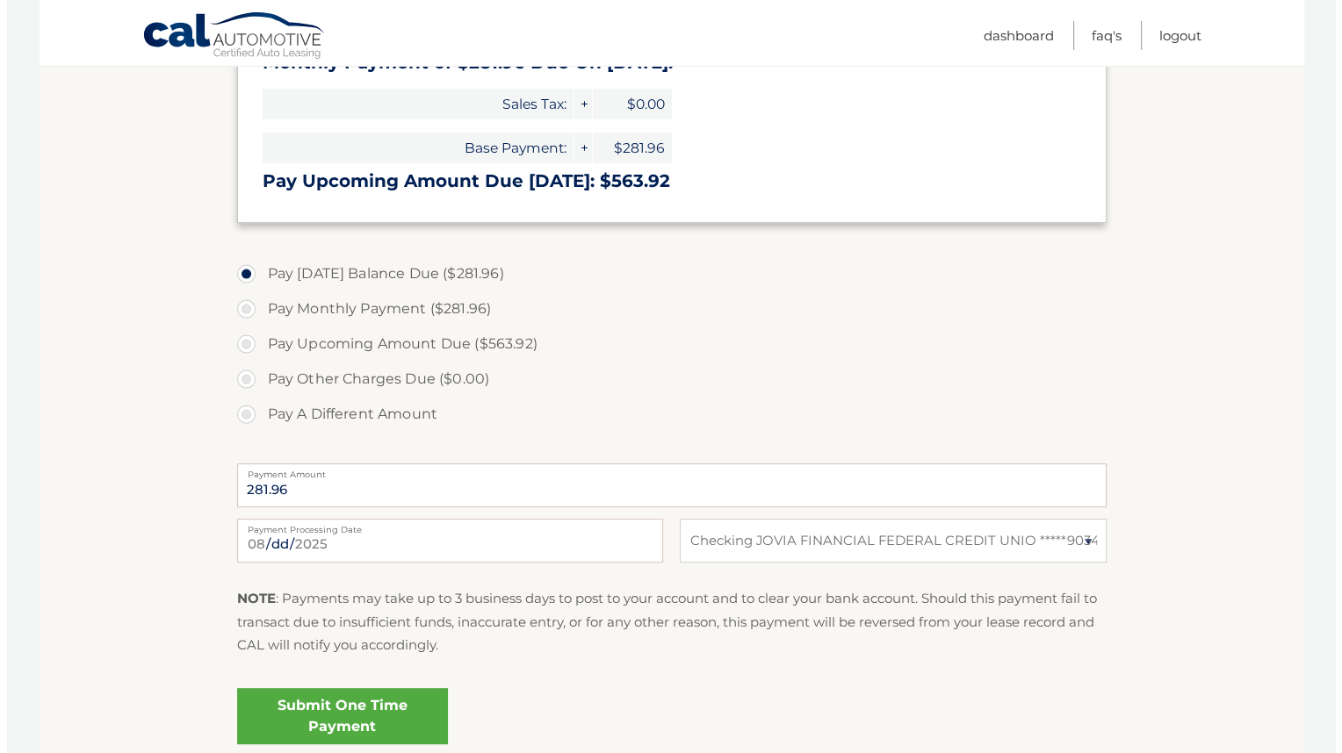
scroll to position [527, 0]
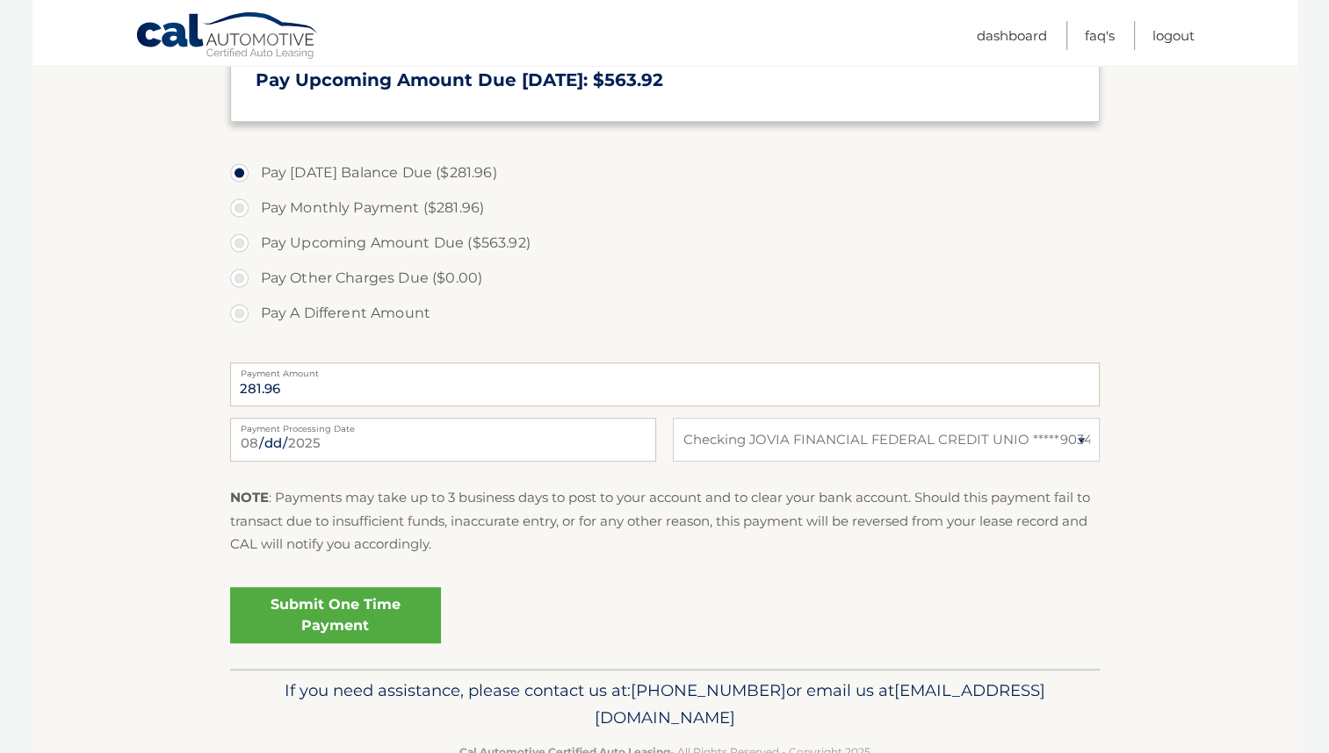
click at [378, 605] on link "Submit One Time Payment" at bounding box center [335, 615] width 211 height 56
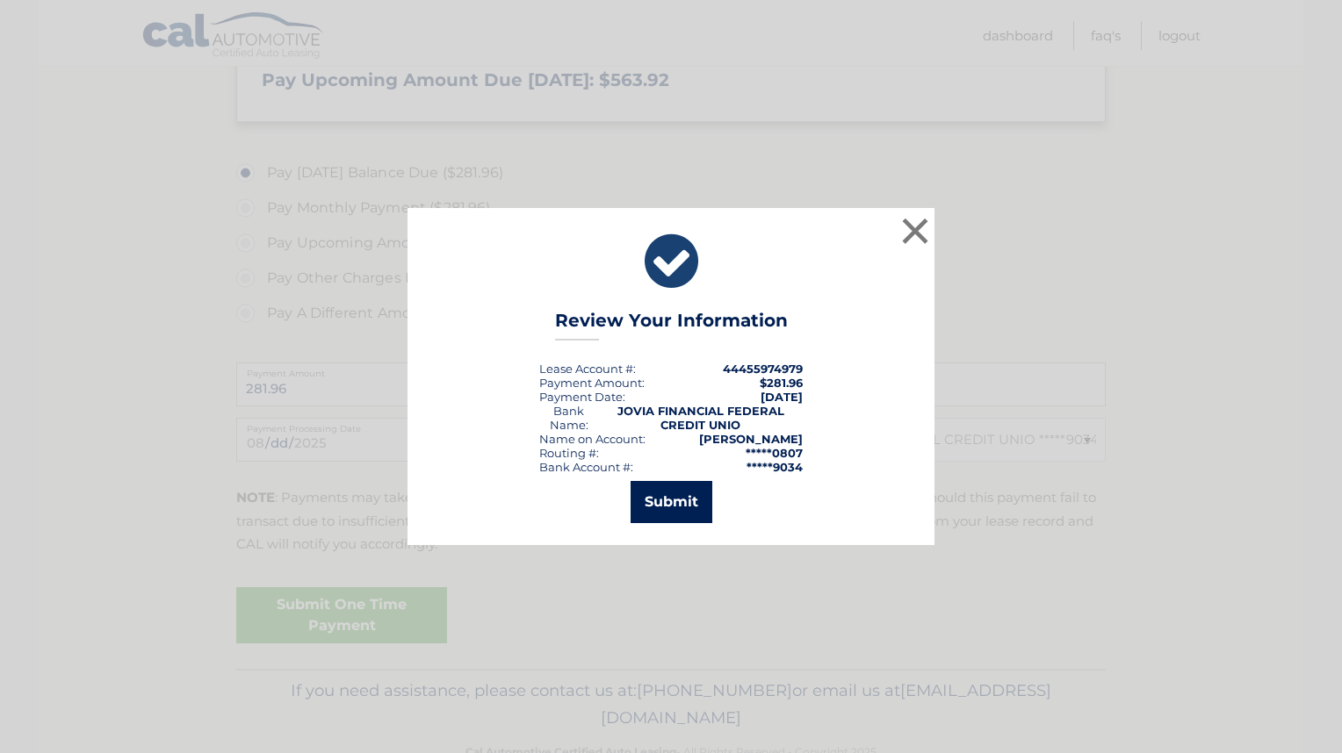
click at [677, 501] on button "Submit" at bounding box center [672, 502] width 82 height 42
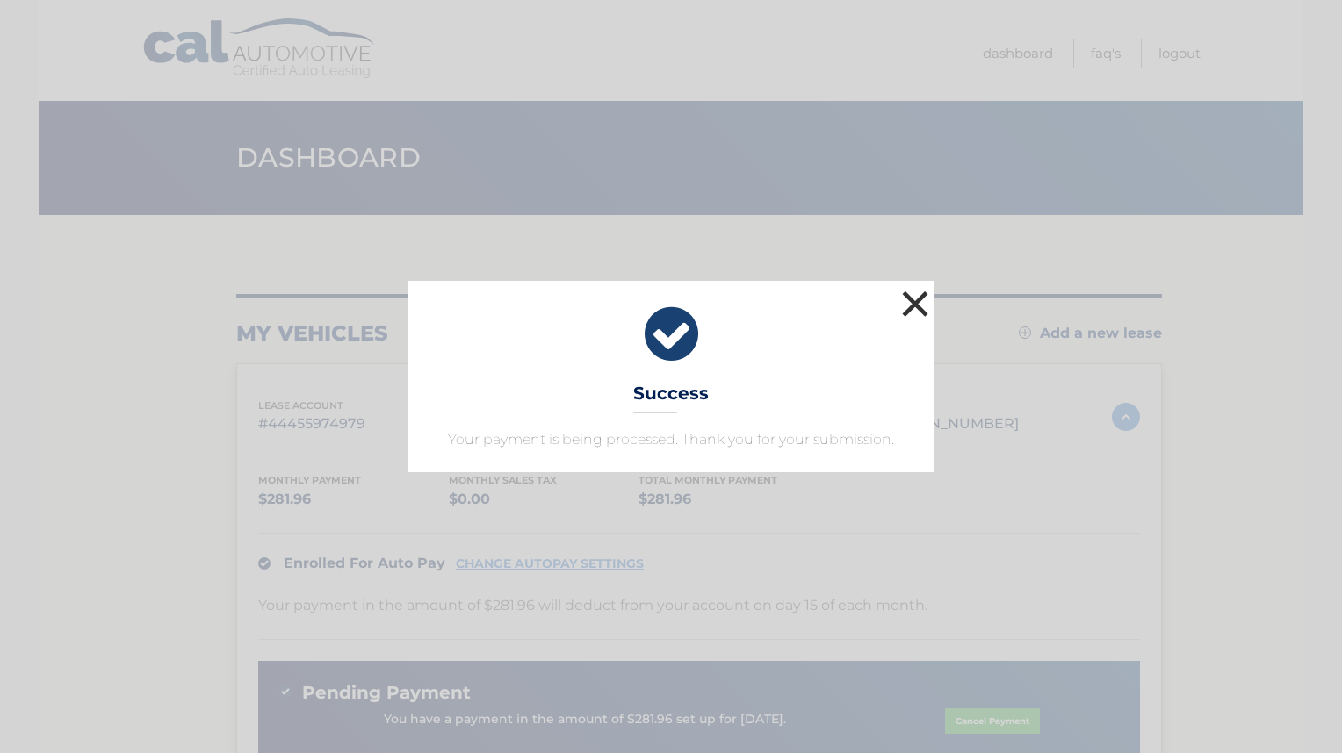
click at [912, 314] on button "×" at bounding box center [914, 303] width 35 height 35
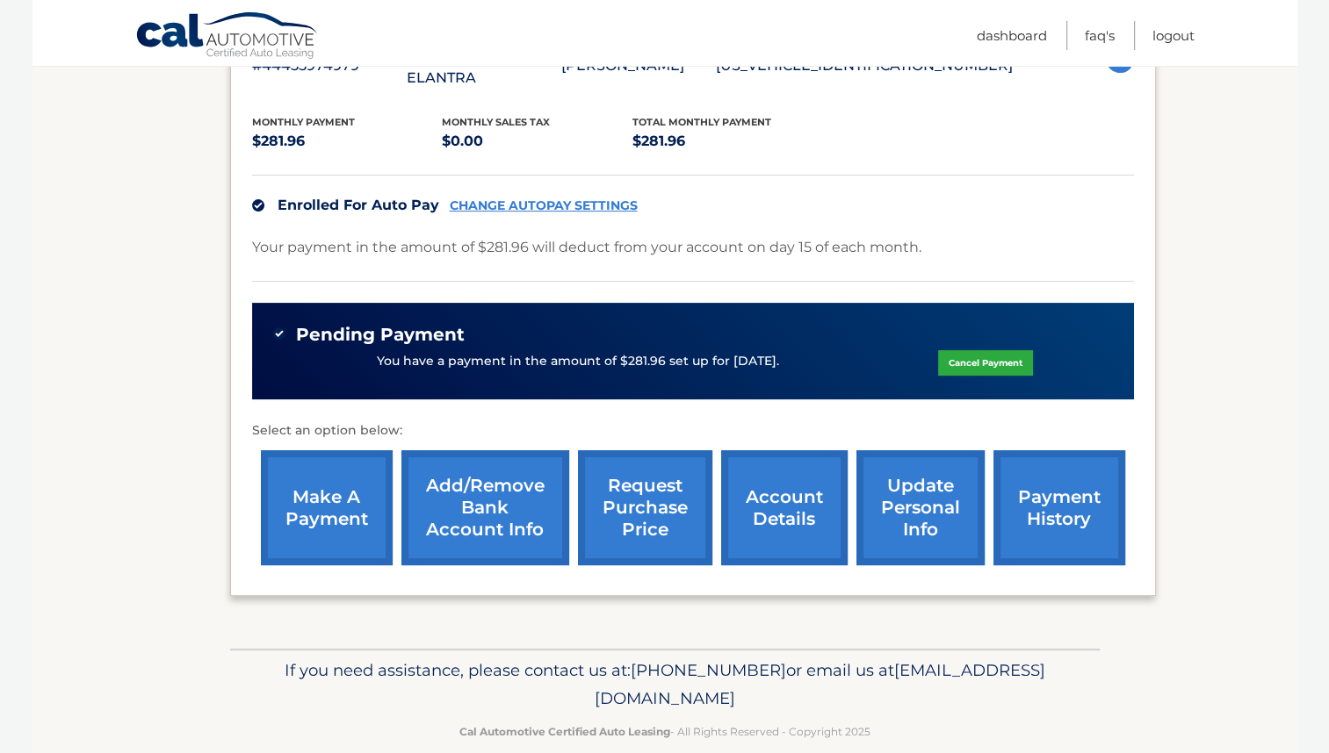
scroll to position [359, 0]
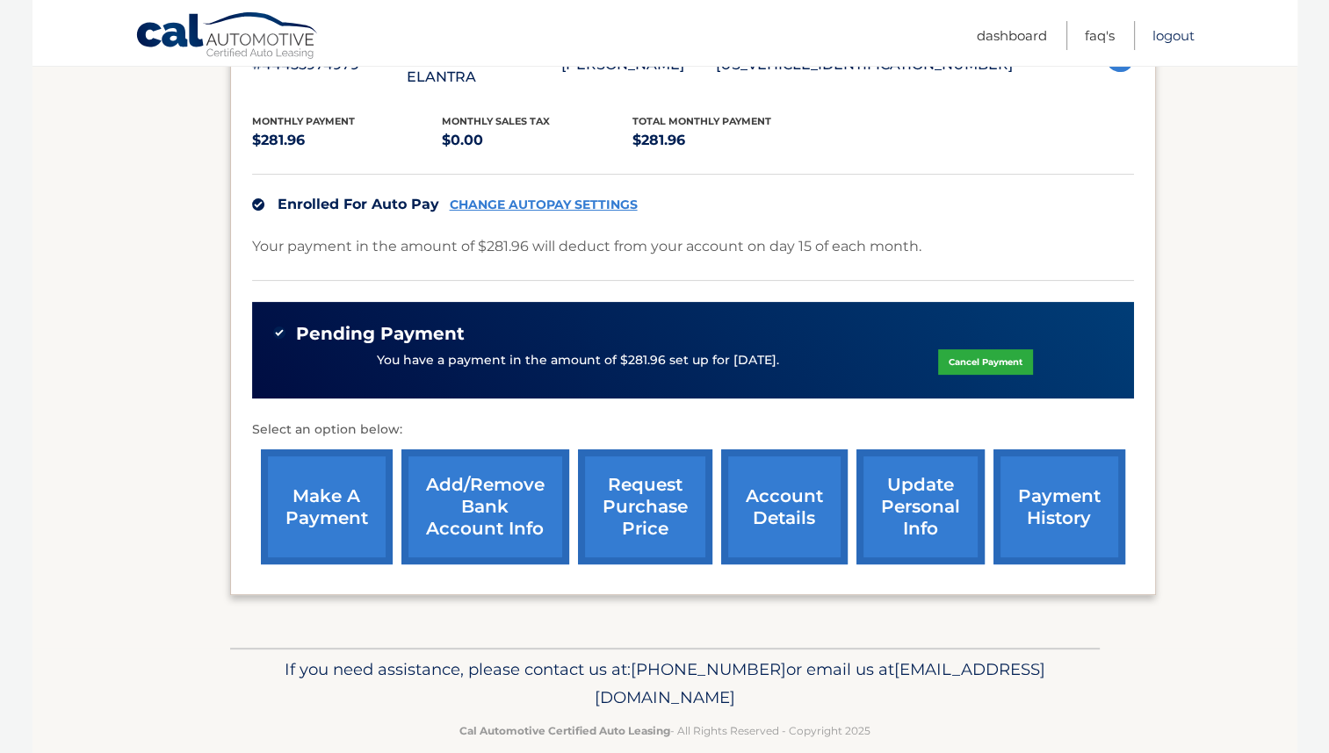
click at [1173, 37] on link "Logout" at bounding box center [1173, 35] width 42 height 29
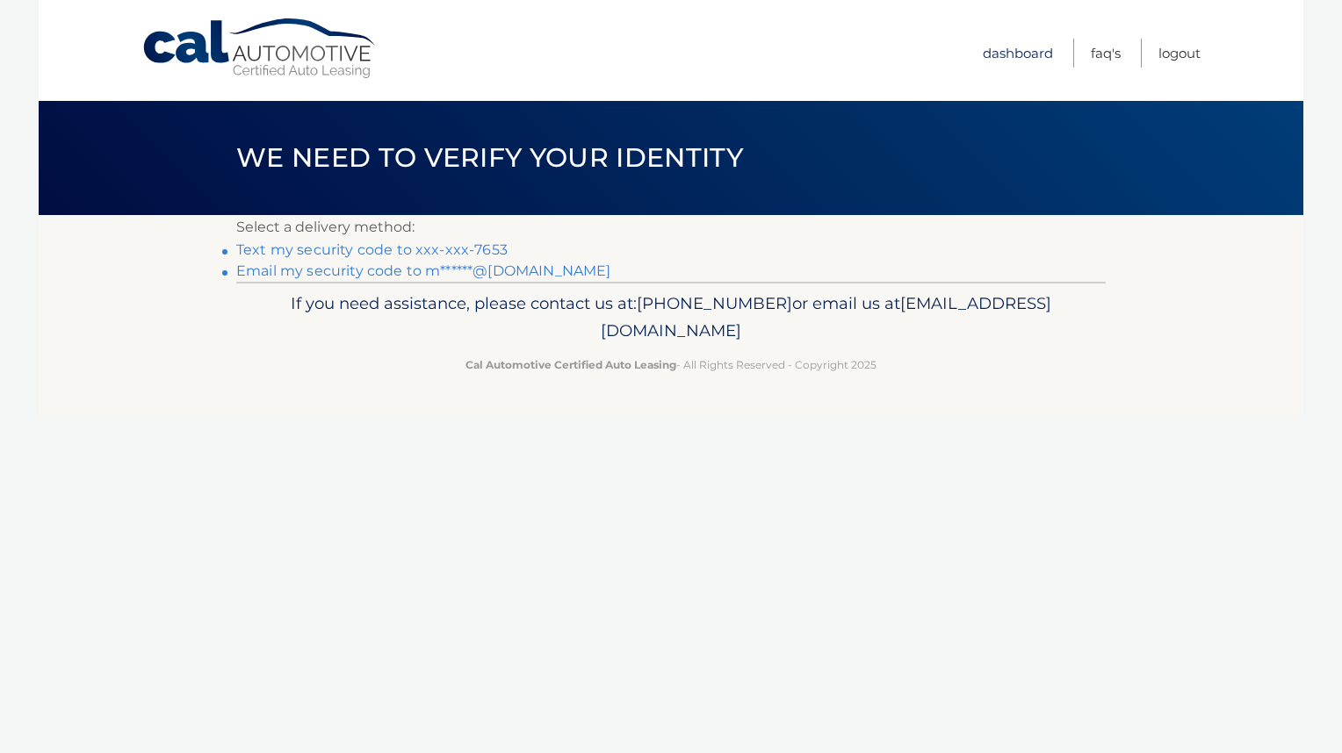
click at [1023, 54] on link "Dashboard" at bounding box center [1018, 53] width 70 height 29
click at [1191, 47] on link "Logout" at bounding box center [1179, 53] width 42 height 29
